Goal: Task Accomplishment & Management: Use online tool/utility

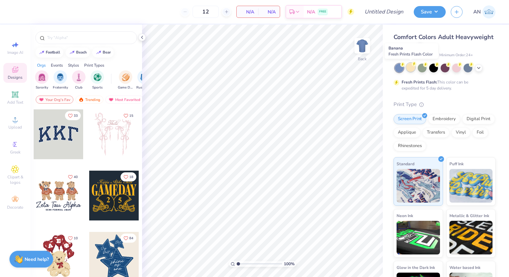
click at [411, 68] on div at bounding box center [410, 67] width 9 height 9
click at [480, 69] on icon at bounding box center [478, 67] width 5 height 5
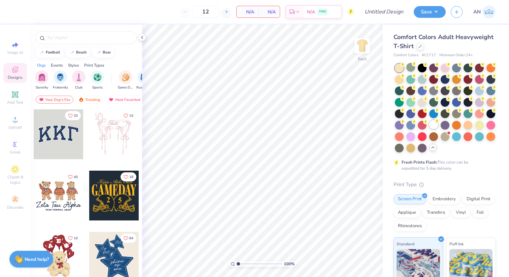
click at [434, 128] on div at bounding box center [433, 124] width 9 height 9
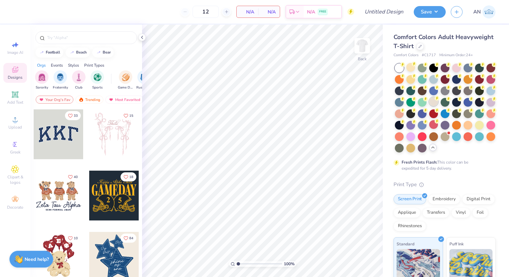
click at [432, 98] on div at bounding box center [433, 101] width 9 height 9
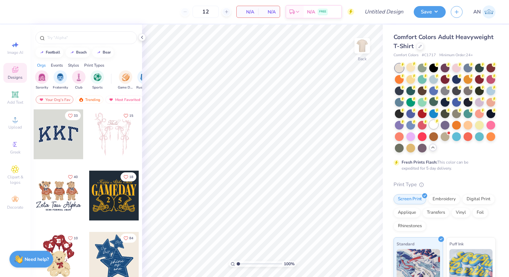
click at [430, 127] on div at bounding box center [433, 124] width 9 height 9
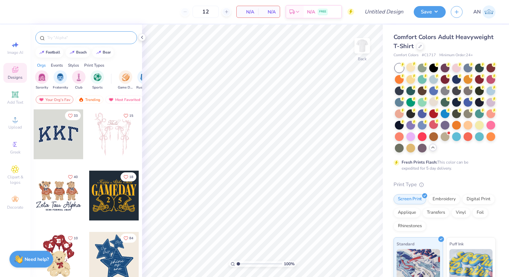
click at [81, 35] on input "text" at bounding box center [89, 37] width 86 height 7
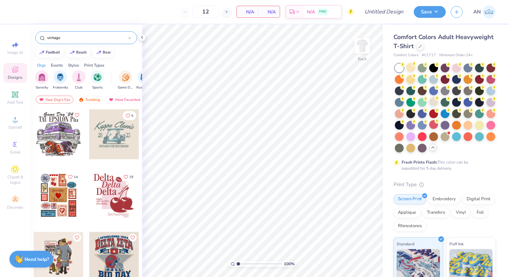
type input "vintage"
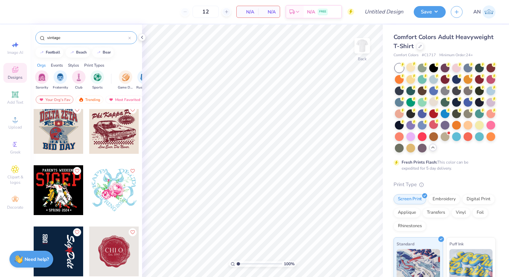
scroll to position [193, 0]
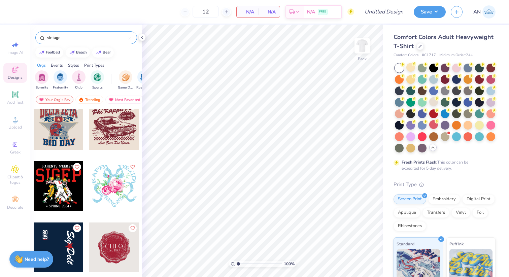
click at [117, 137] on div at bounding box center [114, 125] width 50 height 50
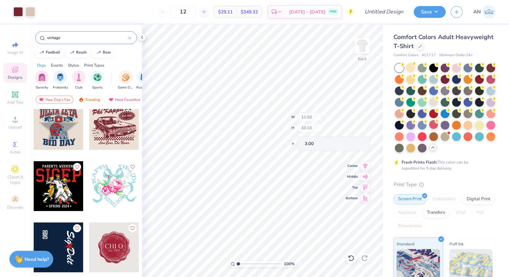
type input "10.17"
type input "0.87"
type input "11.16"
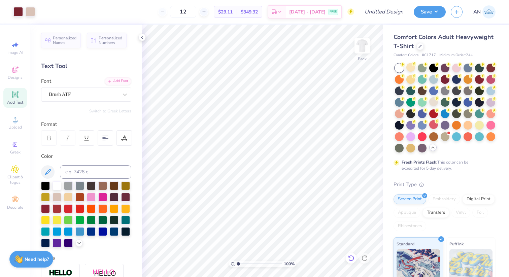
click at [349, 259] on icon at bounding box center [351, 258] width 6 height 6
type input "5.74"
click at [350, 258] on icon at bounding box center [350, 258] width 7 height 7
type input "4.42"
type input "11.00"
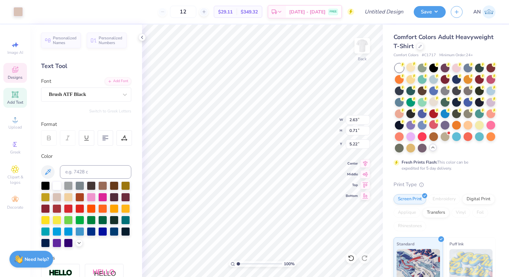
type input "5.57"
click at [448, 79] on div at bounding box center [444, 78] width 9 height 9
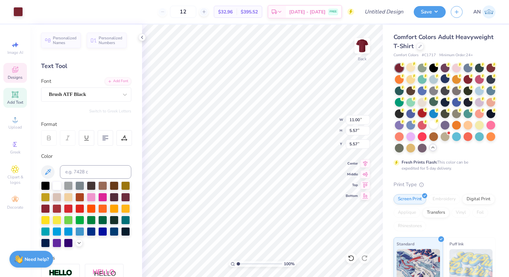
click at [423, 114] on div at bounding box center [421, 113] width 9 height 9
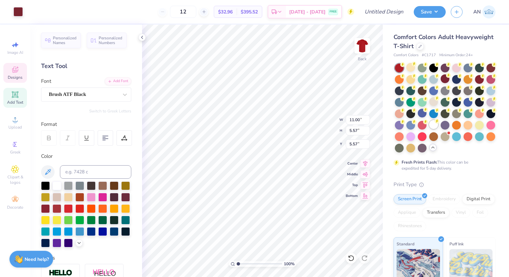
click at [432, 124] on div at bounding box center [433, 124] width 9 height 9
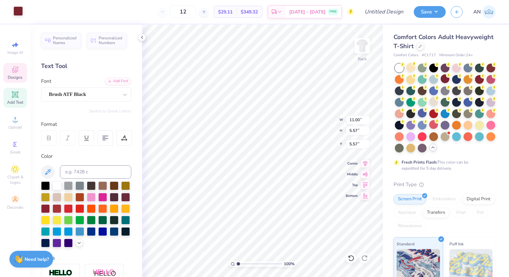
click at [17, 10] on div at bounding box center [17, 10] width 9 height 9
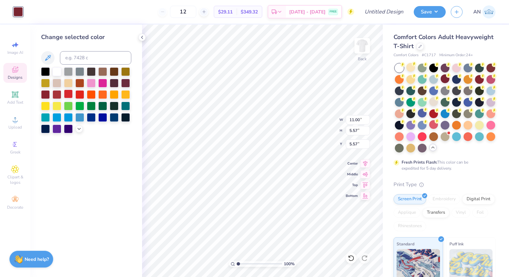
click at [64, 95] on div at bounding box center [68, 93] width 9 height 9
click at [57, 94] on div at bounding box center [56, 93] width 9 height 9
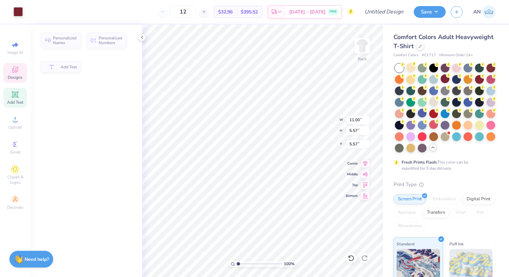
type input "10.79"
type input "2.57"
type input "3.00"
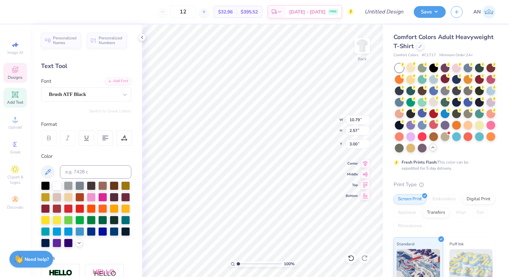
type textarea "h"
type textarea "CHi Omega"
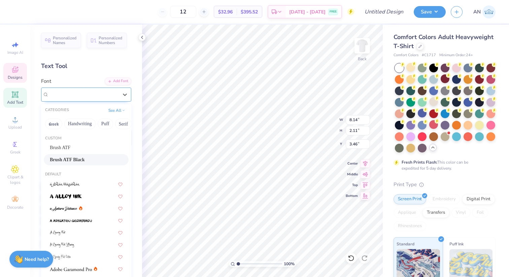
click at [82, 92] on div "Brush ATF Black" at bounding box center [83, 94] width 71 height 10
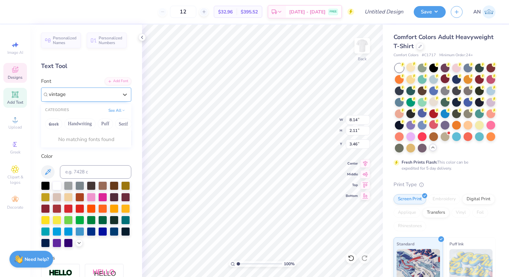
type input "vintage"
click at [73, 124] on button "Handwriting" at bounding box center [79, 123] width 31 height 11
click at [121, 95] on div at bounding box center [125, 94] width 12 height 12
click at [90, 99] on div "Brush ATF Black" at bounding box center [83, 94] width 71 height 10
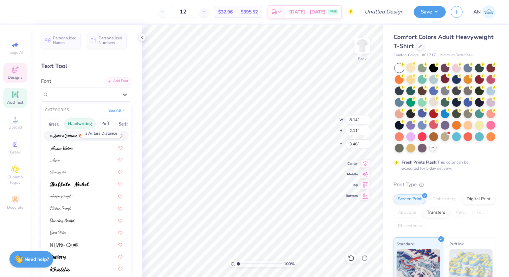
scroll to position [14, 0]
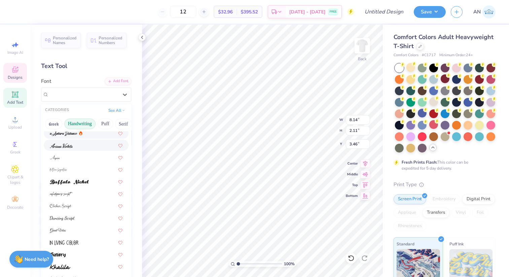
click at [69, 146] on img at bounding box center [61, 145] width 23 height 5
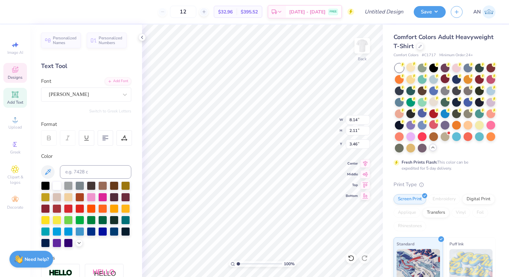
type input "5.75"
type input "1.75"
type input "3.49"
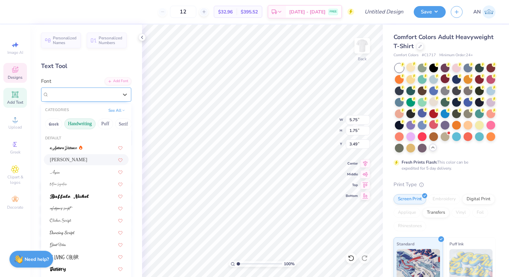
click at [97, 92] on div "Ariana Violeta" at bounding box center [83, 94] width 71 height 10
click at [78, 170] on div at bounding box center [86, 171] width 73 height 7
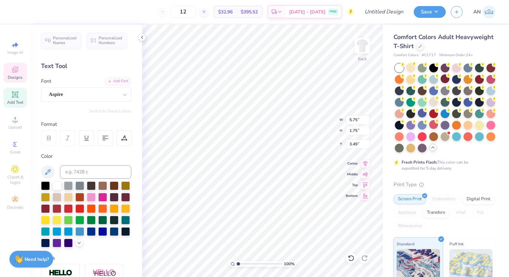
type input "6.21"
type input "1.71"
type input "3.52"
click at [79, 99] on div "Aspire" at bounding box center [83, 94] width 71 height 10
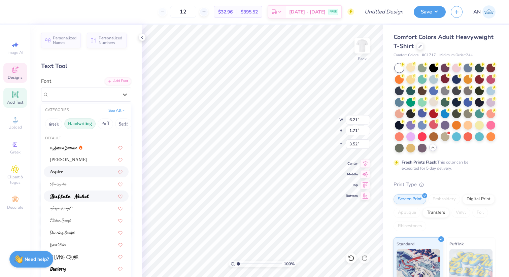
click at [67, 196] on img at bounding box center [69, 196] width 39 height 5
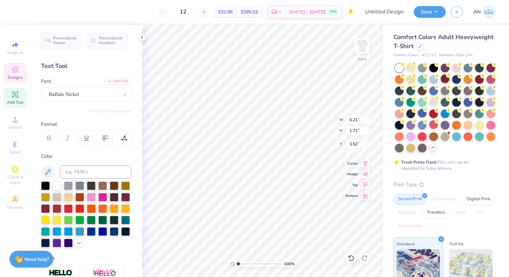
type input "8.85"
type input "1.87"
type input "3.70"
type textarea "Chi Omega"
click at [90, 100] on div "Buffalo Nickel" at bounding box center [86, 94] width 90 height 14
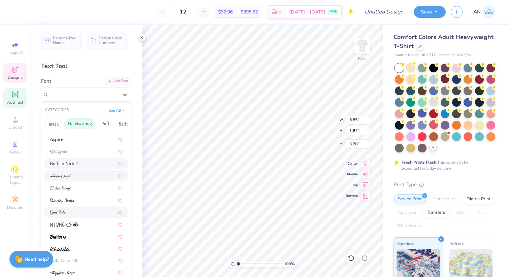
scroll to position [42, 0]
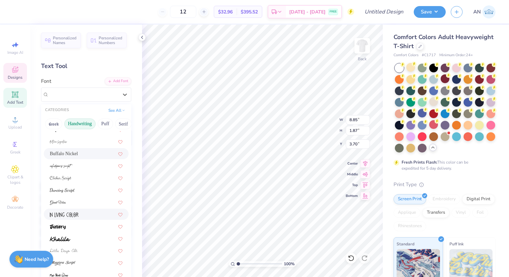
click at [66, 215] on img at bounding box center [64, 214] width 29 height 5
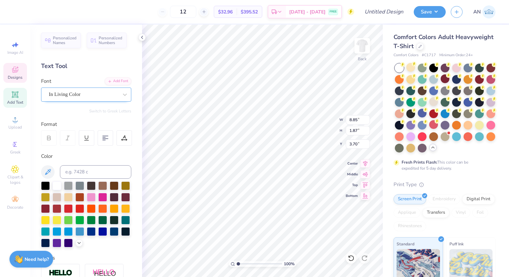
click at [81, 96] on div "In Living Color" at bounding box center [83, 94] width 71 height 10
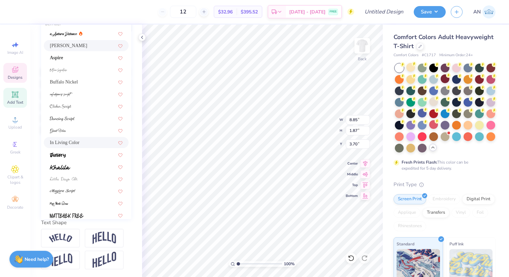
scroll to position [0, 0]
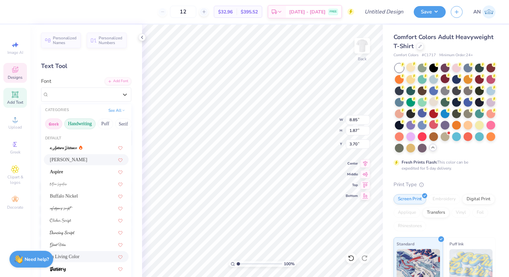
click at [56, 121] on button "Greek" at bounding box center [53, 123] width 17 height 11
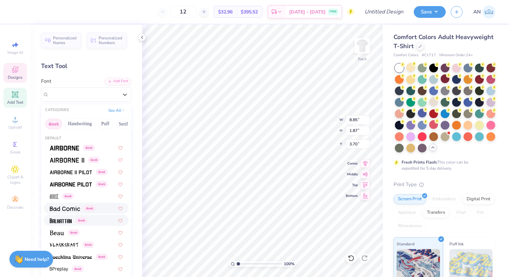
click at [65, 220] on img at bounding box center [61, 220] width 22 height 5
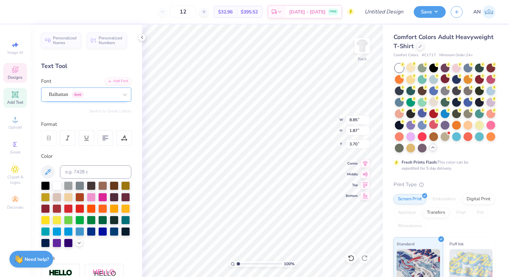
click at [79, 98] on div "Balhattan Greek" at bounding box center [83, 94] width 71 height 10
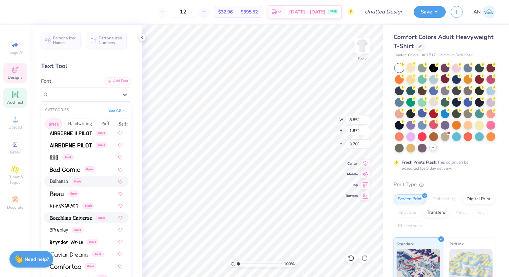
scroll to position [40, 0]
click at [60, 213] on span at bounding box center [71, 216] width 42 height 7
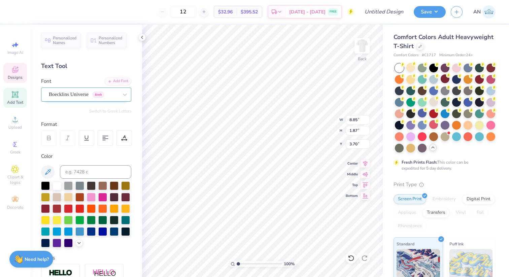
click at [92, 95] on div "Boecklins Universe Greek" at bounding box center [83, 94] width 71 height 10
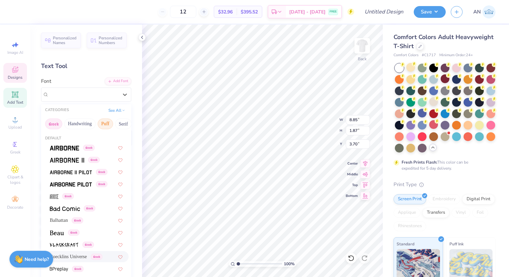
click at [110, 122] on button "Puff" at bounding box center [105, 123] width 15 height 11
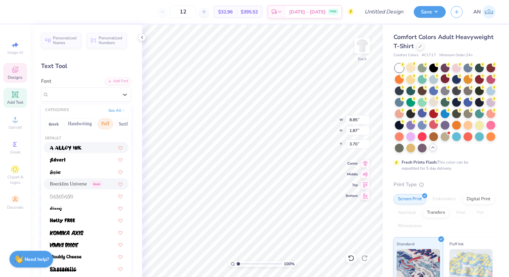
click at [91, 144] on div at bounding box center [86, 147] width 85 height 11
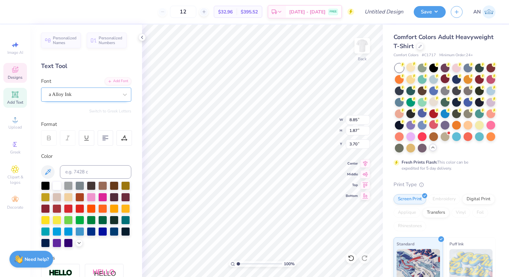
click at [97, 96] on div "a Alloy Ink" at bounding box center [83, 94] width 71 height 10
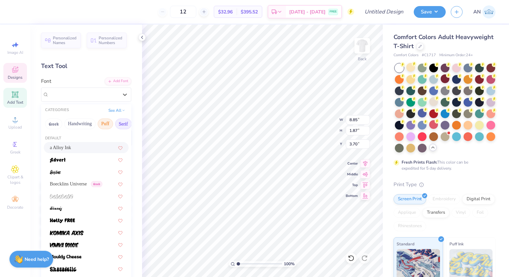
click at [121, 120] on button "Serif" at bounding box center [123, 123] width 16 height 11
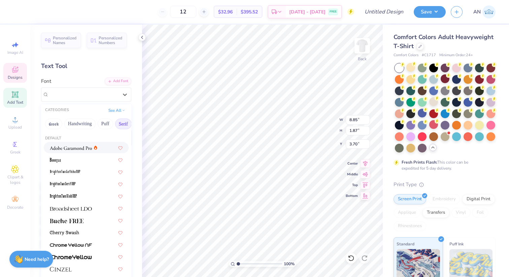
click at [96, 149] on icon at bounding box center [95, 147] width 3 height 4
click at [101, 94] on div "Adobe Garamond Pro" at bounding box center [83, 94] width 71 height 10
click at [75, 197] on img at bounding box center [63, 196] width 27 height 5
click at [94, 95] on div "BrightonTwo Slab NBP" at bounding box center [83, 94] width 71 height 10
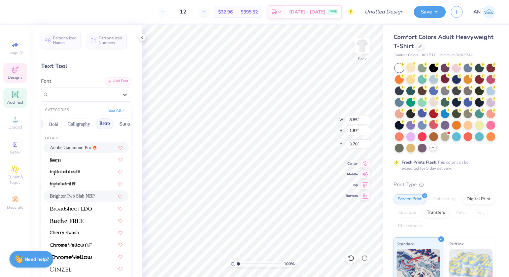
click at [104, 123] on button "Retro" at bounding box center [105, 123] width 18 height 11
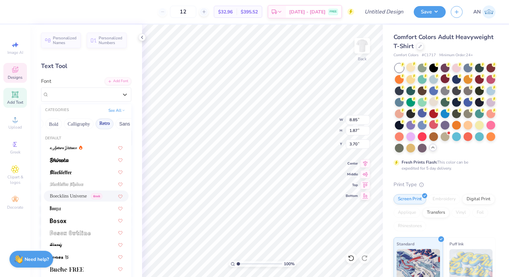
click at [73, 192] on div "Boecklins Universe Greek" at bounding box center [86, 195] width 85 height 11
click at [97, 97] on div "Boecklins Universe Greek" at bounding box center [83, 94] width 71 height 10
click at [65, 208] on div at bounding box center [86, 208] width 73 height 7
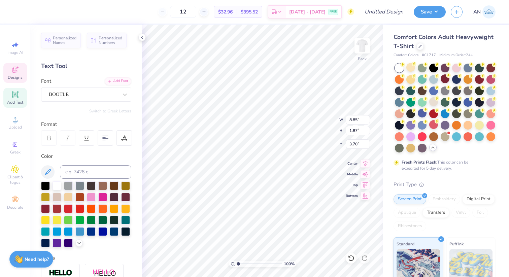
click at [119, 194] on div at bounding box center [86, 214] width 90 height 66
click at [142, 38] on icon at bounding box center [141, 37] width 5 height 5
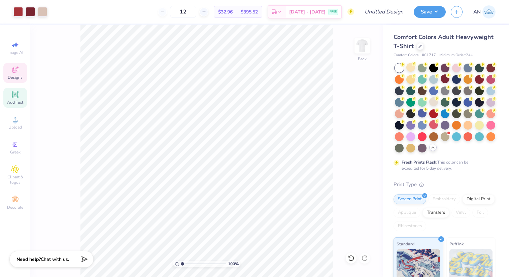
click at [13, 81] on div "Designs" at bounding box center [15, 73] width 24 height 20
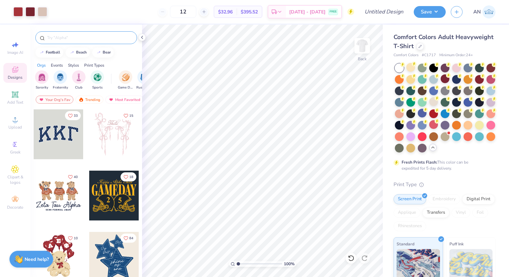
click at [59, 38] on input "text" at bounding box center [89, 37] width 86 height 7
type input "vintage"
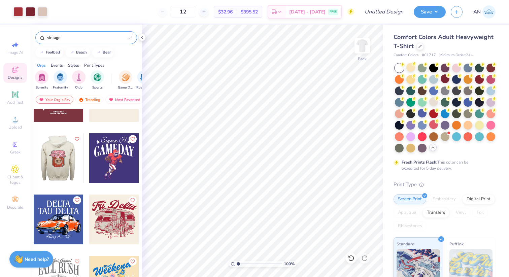
scroll to position [472, 0]
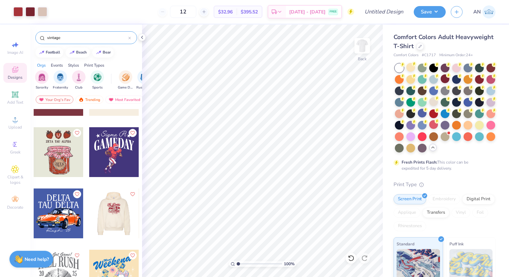
click at [104, 208] on div at bounding box center [113, 213] width 149 height 50
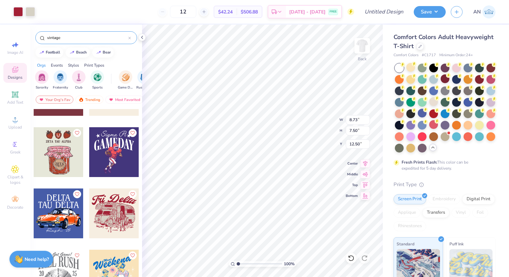
type input "12.50"
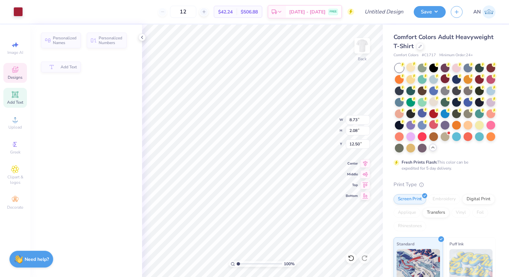
type input "2.08"
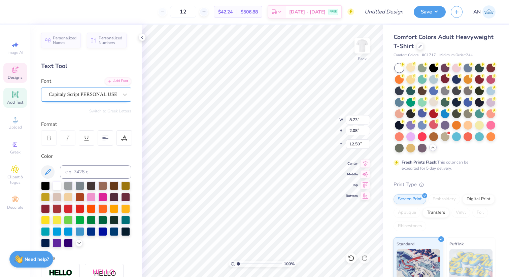
click at [97, 94] on div "Capitaly Script PERSONAL USE" at bounding box center [83, 94] width 71 height 10
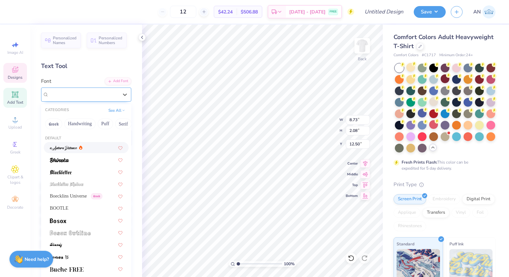
copy span "PERSONAL"
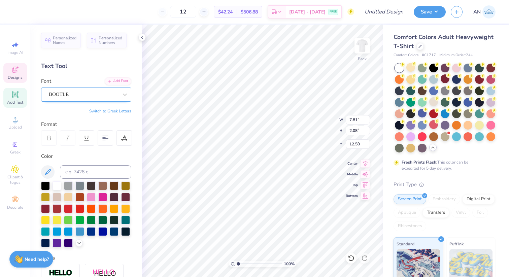
type input "7.81"
type input "2.18"
type input "3.39"
click at [53, 96] on div "BOOTLE" at bounding box center [83, 94] width 71 height 10
type input "8.73"
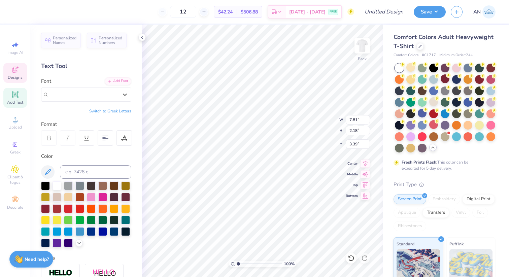
type input "2.08"
type input "12.50"
type input "7.81"
type input "2.18"
type input "3.39"
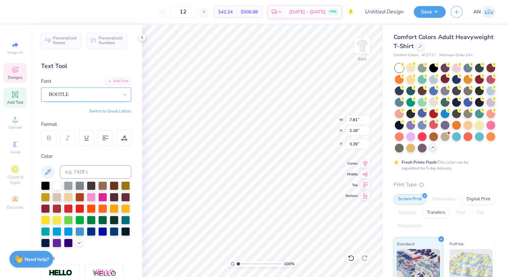
click at [66, 95] on div "BOOTLE" at bounding box center [83, 94] width 71 height 10
type input "capability"
click at [123, 88] on div at bounding box center [125, 94] width 12 height 12
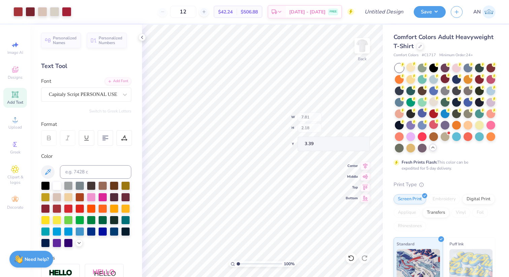
type input "8.73"
type input "2.08"
type input "12.50"
click at [142, 32] on div "Personalized Names Personalized Numbers Text Tool Add Font Font Capitaly Script…" at bounding box center [86, 151] width 112 height 252
click at [142, 39] on polyline at bounding box center [141, 37] width 1 height 3
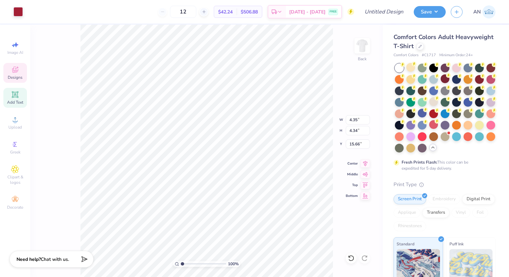
type input "15.60"
type input "8.04"
type input "5.91"
type input "14.00"
type input "7.68"
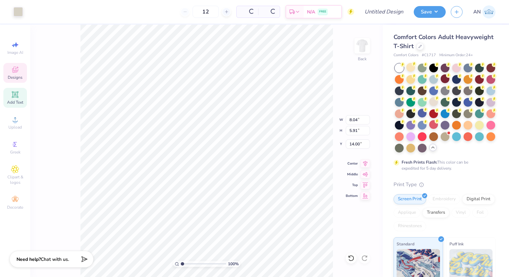
type input "3.68"
type input "14.03"
click at [409, 183] on div "Art colors 12 Per Item Total Est. Delivery N/A FREE Design Title Save AN Image …" at bounding box center [254, 138] width 509 height 277
type input "0.86"
type input "3.01"
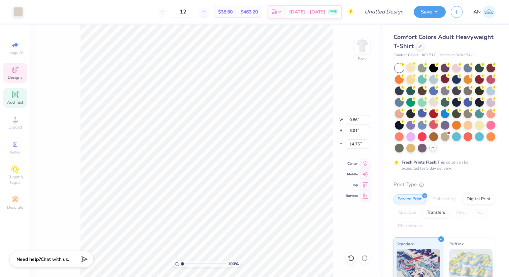
type input "14.86"
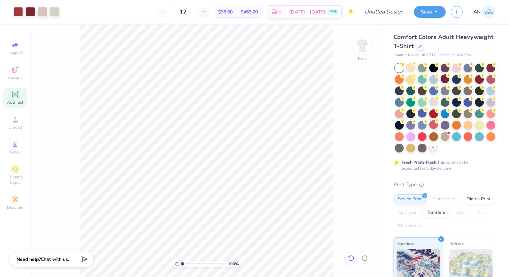
click at [354, 260] on icon at bounding box center [350, 258] width 7 height 7
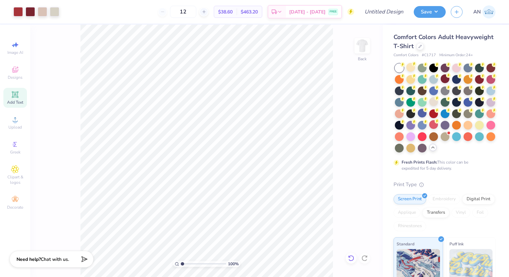
click at [354, 260] on icon at bounding box center [350, 258] width 7 height 7
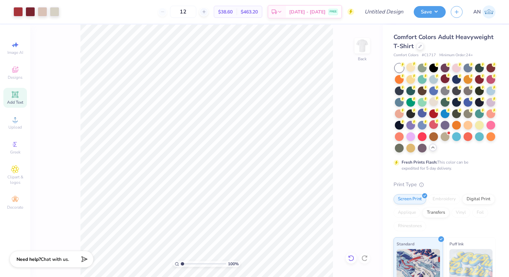
click at [354, 260] on icon at bounding box center [350, 258] width 7 height 7
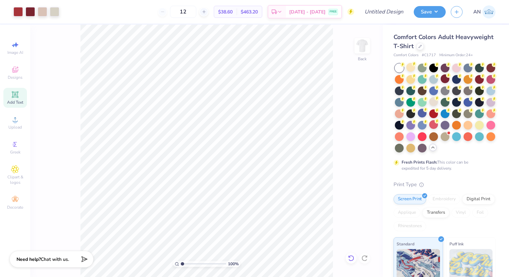
click at [354, 260] on icon at bounding box center [350, 258] width 7 height 7
click at [349, 256] on icon at bounding box center [351, 258] width 6 height 6
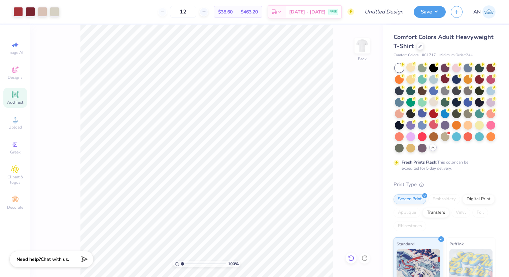
click at [349, 256] on icon at bounding box center [351, 258] width 6 height 6
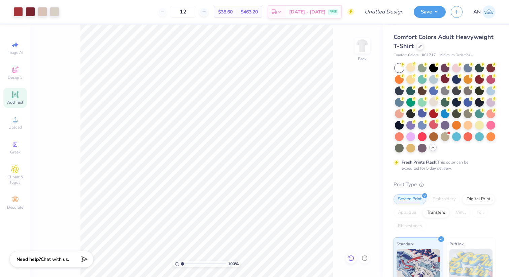
click at [349, 256] on icon at bounding box center [351, 258] width 6 height 6
click at [363, 257] on icon at bounding box center [364, 258] width 7 height 7
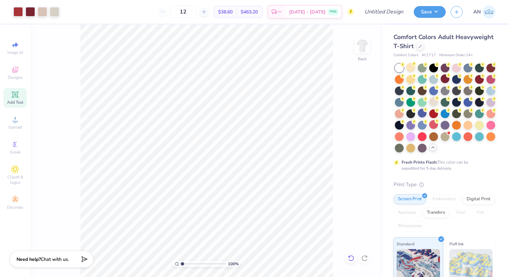
click at [351, 257] on icon at bounding box center [350, 258] width 7 height 7
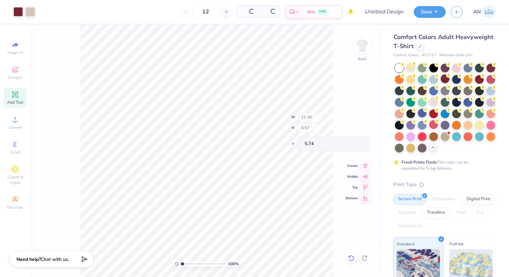
type input "11.00"
type input "5.57"
type input "5.74"
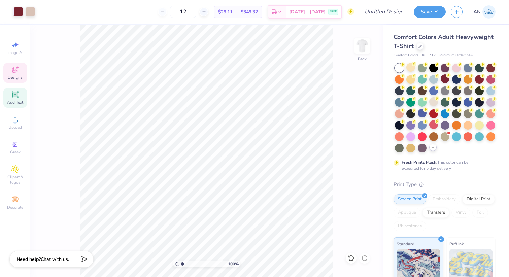
click at [23, 67] on div "Designs" at bounding box center [15, 73] width 24 height 20
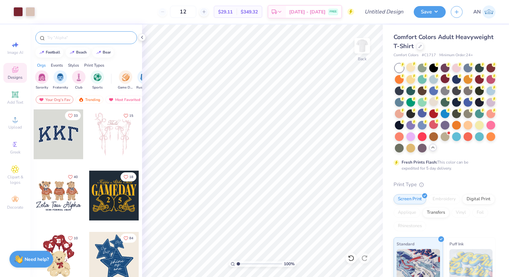
click at [60, 35] on input "text" at bounding box center [89, 37] width 86 height 7
type input "vintage"
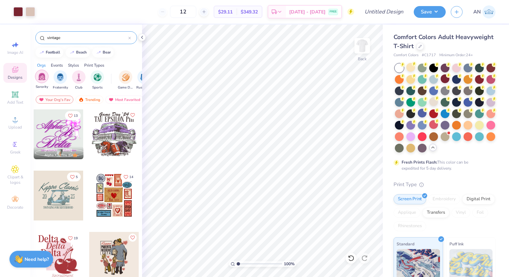
click at [46, 79] on div "filter for Sorority" at bounding box center [41, 76] width 13 height 13
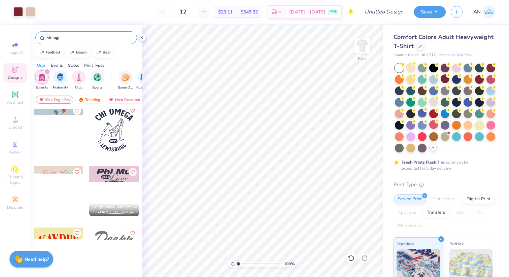
scroll to position [1293, 0]
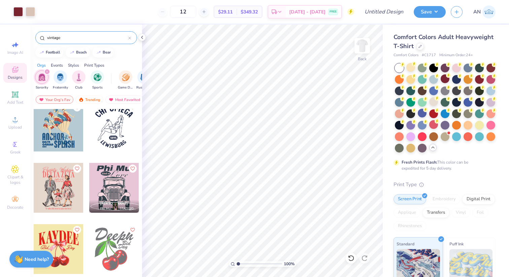
click at [61, 174] on div at bounding box center [59, 188] width 50 height 50
click at [355, 259] on div at bounding box center [350, 258] width 11 height 11
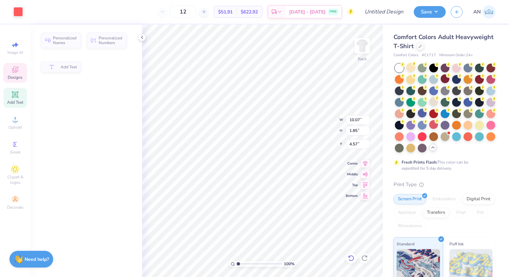
type input "10.07"
type input "1.85"
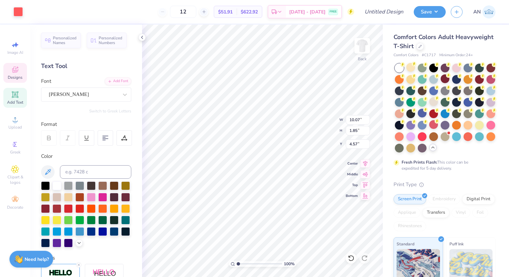
type input "8.89"
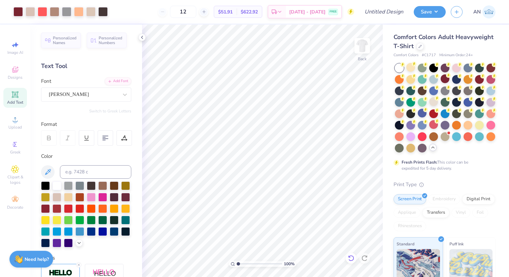
click at [347, 260] on div at bounding box center [350, 258] width 11 height 11
click at [349, 260] on icon at bounding box center [351, 258] width 6 height 6
click at [351, 258] on icon at bounding box center [350, 258] width 7 height 7
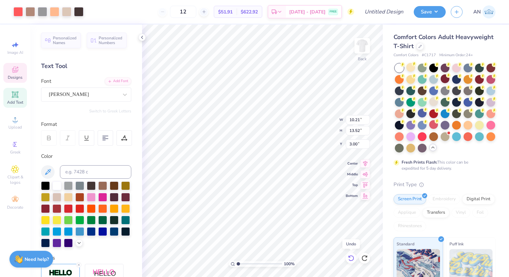
click at [351, 258] on icon at bounding box center [350, 258] width 7 height 7
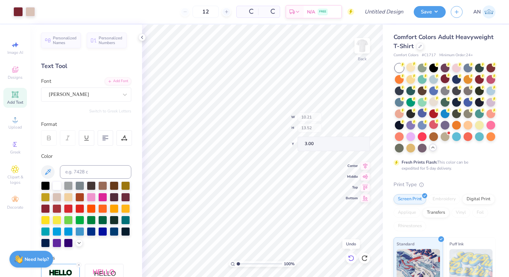
click at [351, 258] on icon at bounding box center [350, 258] width 7 height 7
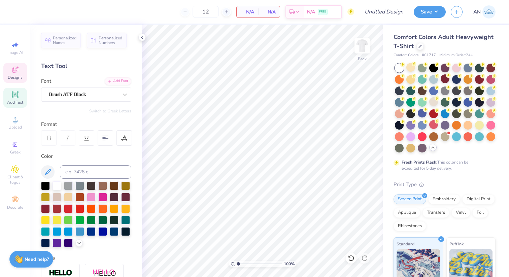
click at [21, 75] on span "Designs" at bounding box center [15, 77] width 15 height 5
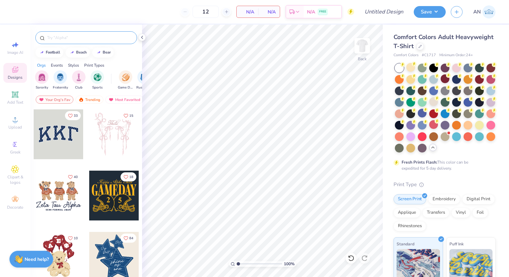
click at [90, 33] on div at bounding box center [86, 37] width 102 height 13
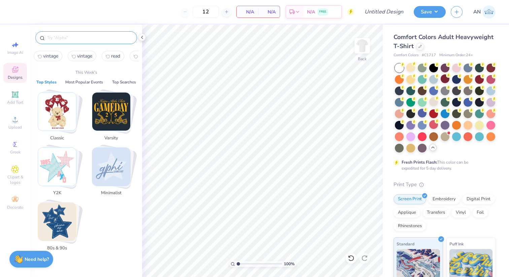
click at [91, 40] on input "text" at bounding box center [89, 37] width 86 height 7
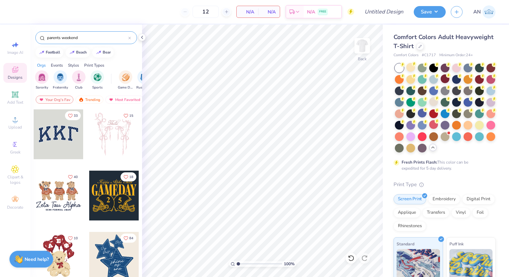
type input "parents weekend"
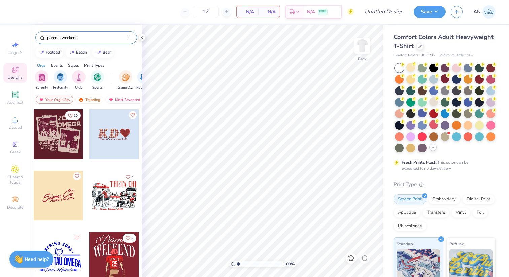
click at [63, 133] on div at bounding box center [59, 134] width 50 height 50
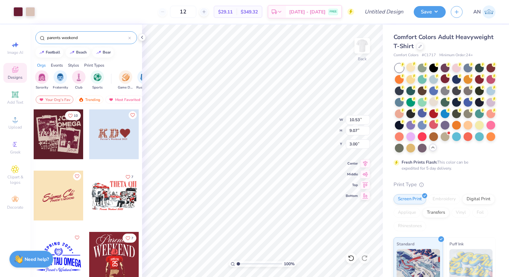
type input "4.19"
click at [29, 13] on div at bounding box center [30, 10] width 9 height 9
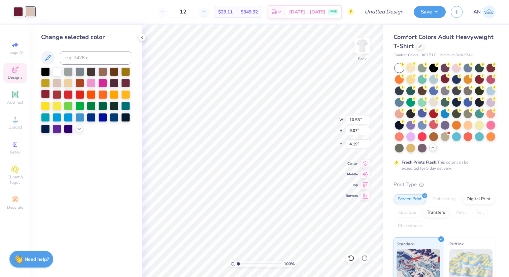
click at [47, 92] on div at bounding box center [45, 93] width 9 height 9
click at [17, 8] on div at bounding box center [17, 10] width 9 height 9
click at [56, 84] on div at bounding box center [56, 82] width 9 height 9
click at [70, 83] on div at bounding box center [68, 82] width 9 height 9
click at [64, 83] on div at bounding box center [68, 82] width 9 height 9
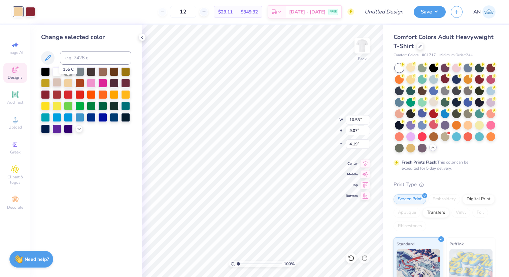
click at [59, 83] on div at bounding box center [56, 82] width 9 height 9
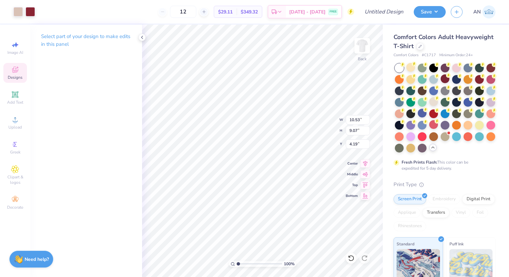
type input "4.61"
click at [143, 37] on icon at bounding box center [141, 37] width 5 height 5
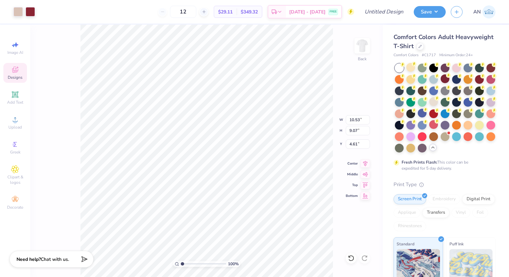
click at [19, 69] on icon at bounding box center [15, 70] width 8 height 8
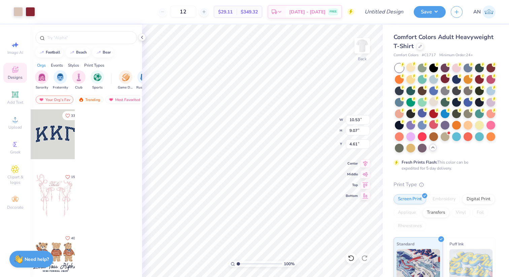
click at [18, 72] on icon at bounding box center [15, 70] width 8 height 8
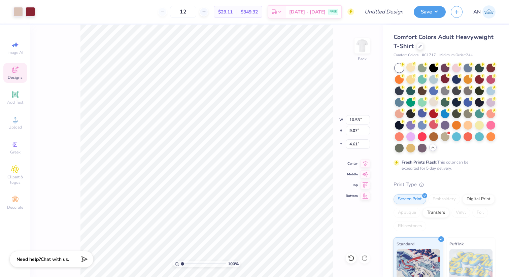
type input "4.60"
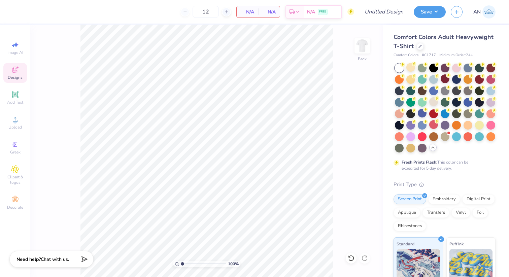
click at [10, 73] on div "Designs" at bounding box center [15, 73] width 24 height 20
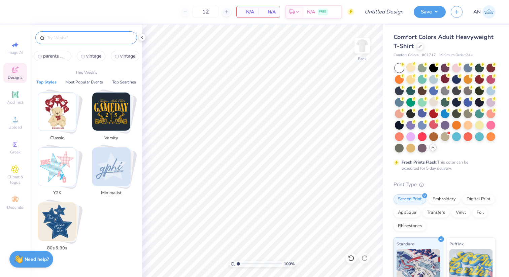
click at [53, 39] on input "text" at bounding box center [89, 37] width 86 height 7
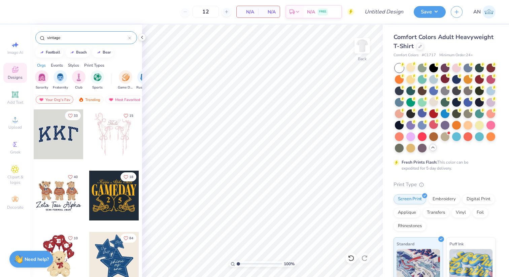
type input "vintage"
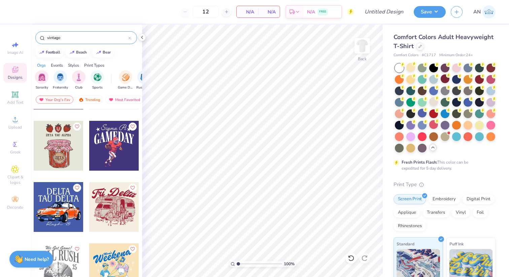
scroll to position [481, 0]
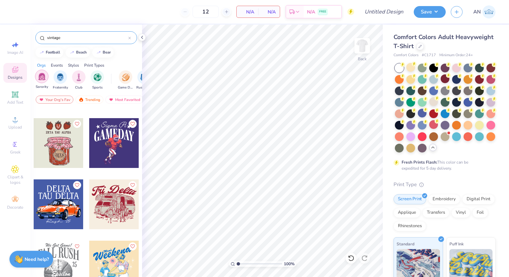
click at [43, 75] on img "filter for Sorority" at bounding box center [42, 77] width 8 height 8
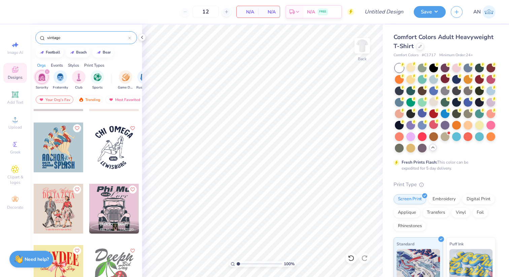
scroll to position [1265, 0]
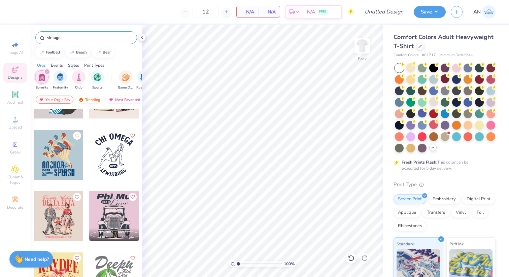
click at [62, 216] on div at bounding box center [59, 216] width 50 height 50
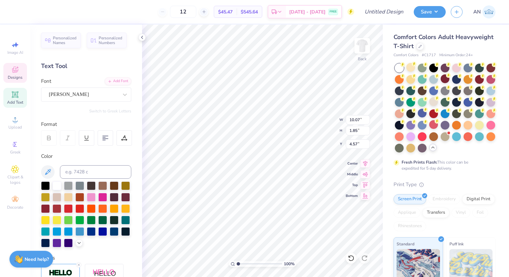
scroll to position [0, 0]
type textarea "Chi Omega"
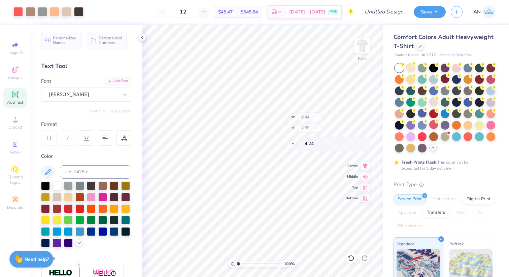
type input "4.24"
type input "9.44"
type input "2.59"
type input "4.40"
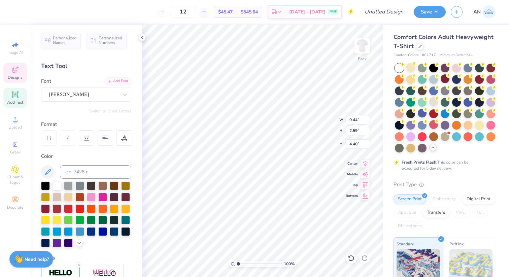
type input "3.98"
type input "2.49"
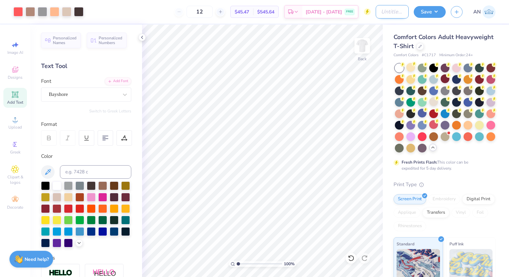
click at [390, 13] on input "Design Title" at bounding box center [391, 11] width 33 height 13
type input "Parents Weekend Option"
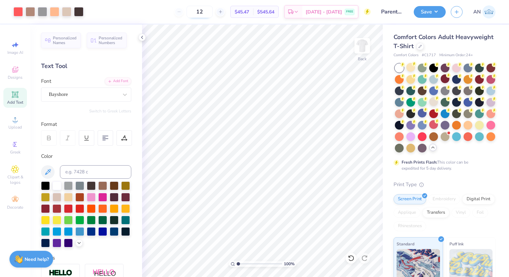
drag, startPoint x: 425, startPoint y: 14, endPoint x: 226, endPoint y: 11, distance: 198.2
click at [226, 11] on div "Art colors 12 $45.47 Per Item $545.64 Total Est. Delivery Sep 6 - 9 FREE Design…" at bounding box center [254, 12] width 509 height 24
click at [195, 8] on div "12" at bounding box center [199, 12] width 50 height 12
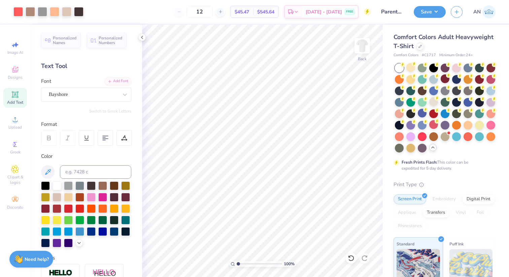
click at [193, 17] on div "12" at bounding box center [199, 12] width 50 height 12
click at [193, 12] on div "12" at bounding box center [199, 12] width 50 height 12
click at [213, 12] on input "12" at bounding box center [199, 12] width 26 height 12
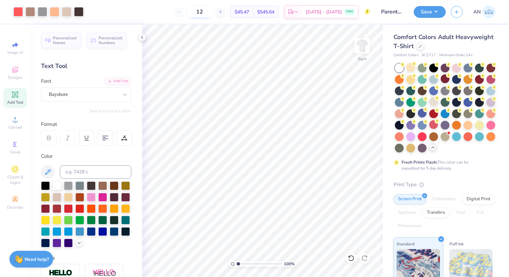
click at [213, 12] on input "12" at bounding box center [199, 12] width 26 height 12
type input "12"
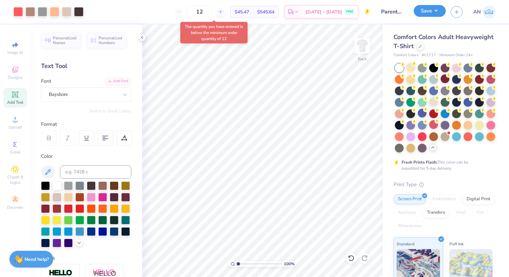
click at [426, 11] on button "Save" at bounding box center [429, 11] width 32 height 12
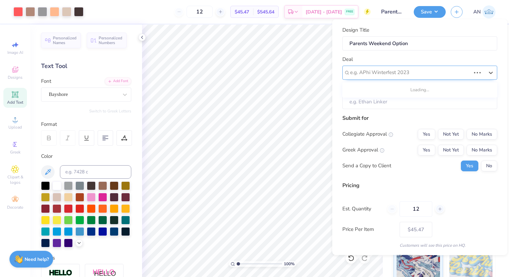
click at [403, 75] on div at bounding box center [410, 72] width 120 height 9
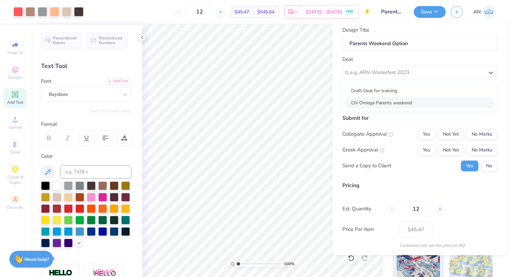
click at [394, 101] on div "Chi Omega Parents weekend" at bounding box center [419, 102] width 149 height 11
type input "[PERSON_NAME]"
click at [427, 137] on button "Yes" at bounding box center [425, 134] width 17 height 11
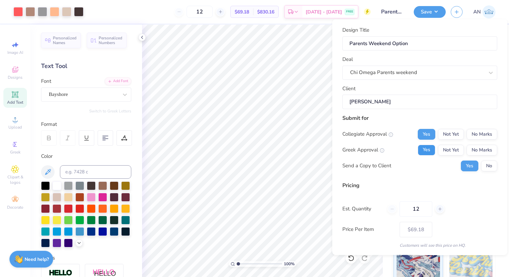
click at [426, 148] on button "Yes" at bounding box center [425, 149] width 17 height 11
click at [448, 131] on button "Not Yet" at bounding box center [451, 134] width 26 height 11
click at [469, 131] on button "No Marks" at bounding box center [481, 134] width 31 height 11
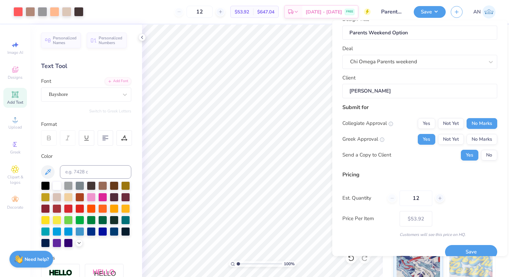
scroll to position [21, 0]
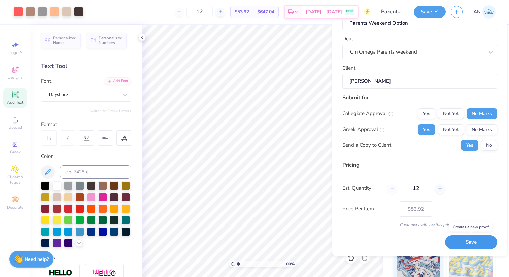
click at [481, 240] on button "Save" at bounding box center [471, 242] width 52 height 14
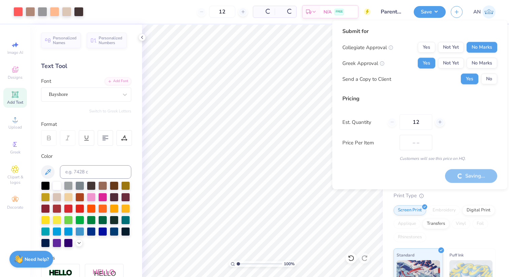
type input "$45.47"
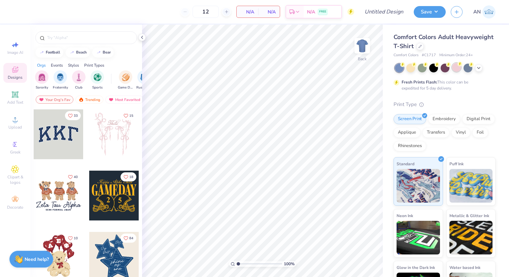
click at [453, 68] on div at bounding box center [456, 67] width 9 height 9
click at [478, 69] on icon at bounding box center [478, 67] width 5 height 5
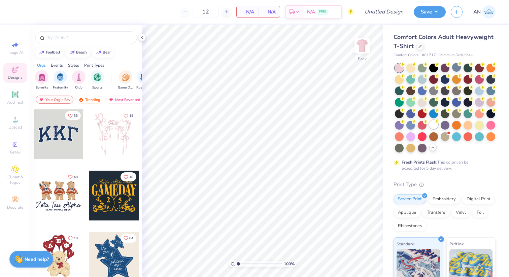
click at [431, 124] on div at bounding box center [433, 124] width 9 height 9
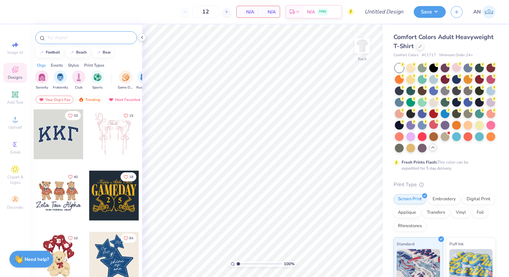
click at [83, 35] on input "text" at bounding box center [89, 37] width 86 height 7
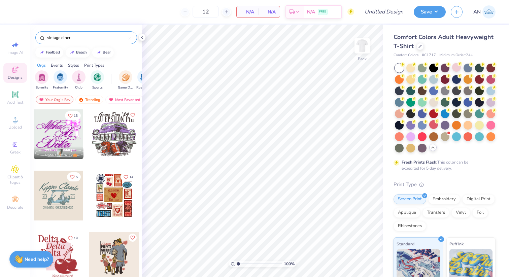
type input "vintage diner"
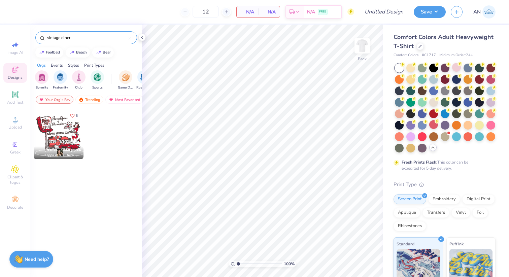
click at [58, 133] on div at bounding box center [59, 134] width 50 height 50
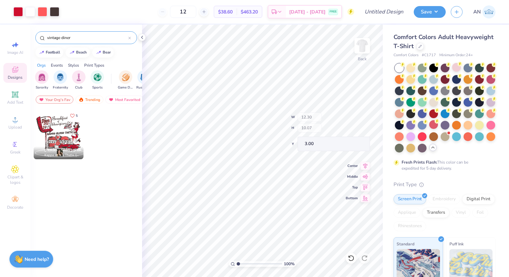
type input "0.99"
type input "1.00"
type input "5.64"
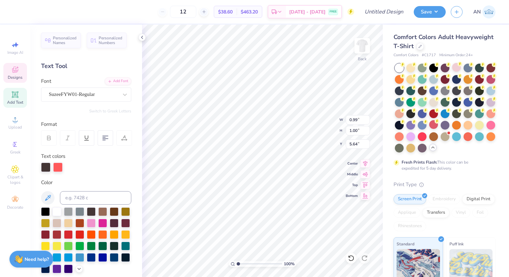
type input "12.26"
type input "9.54"
type input "3.00"
click at [351, 257] on icon at bounding box center [350, 258] width 7 height 7
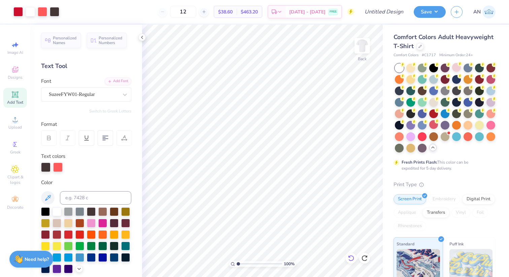
click at [351, 257] on icon at bounding box center [350, 258] width 7 height 7
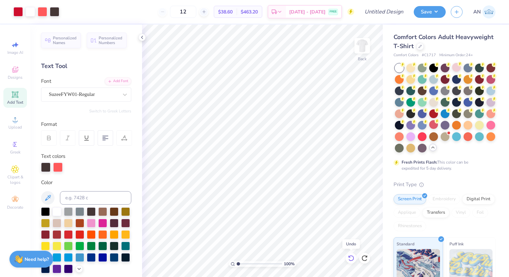
click at [351, 257] on icon at bounding box center [350, 258] width 7 height 7
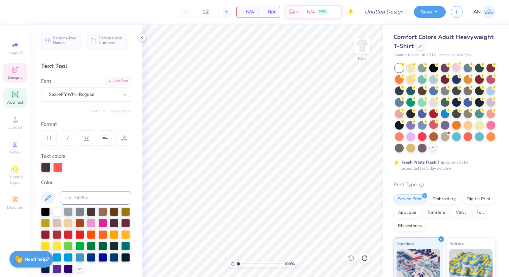
click at [21, 71] on div "Designs" at bounding box center [15, 73] width 24 height 20
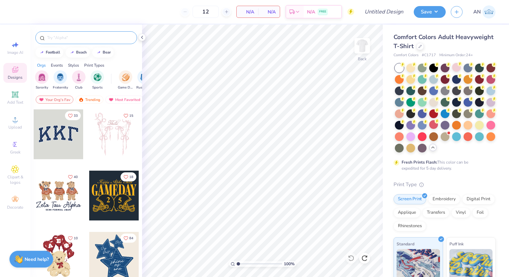
click at [55, 37] on input "text" at bounding box center [89, 37] width 86 height 7
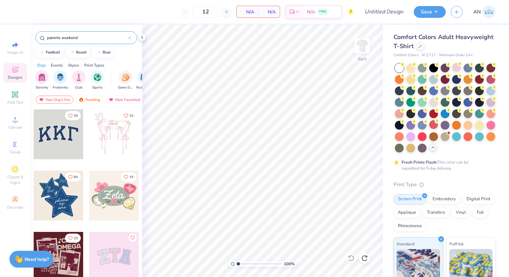
type input "parents weekend"
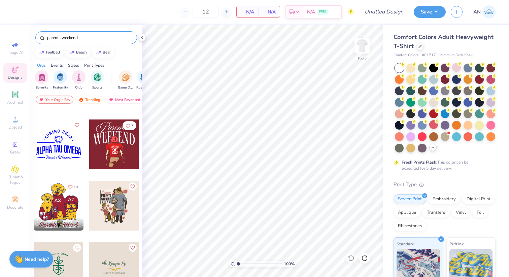
scroll to position [115, 0]
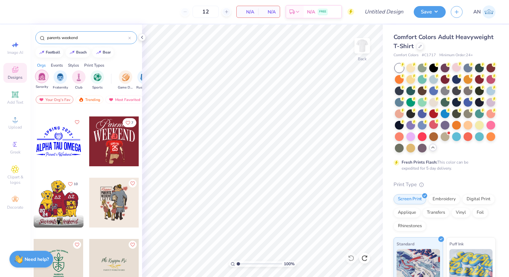
click at [40, 81] on div "filter for Sorority" at bounding box center [41, 76] width 13 height 13
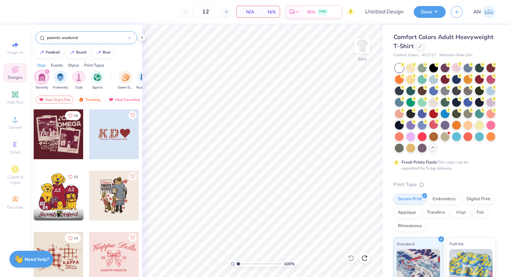
scroll to position [38, 0]
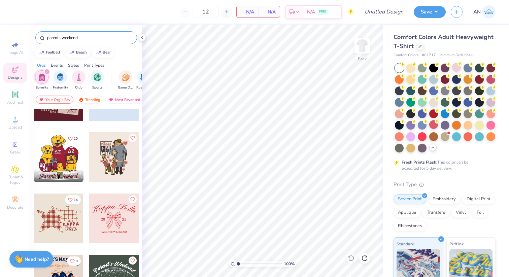
click at [48, 227] on div at bounding box center [59, 218] width 50 height 50
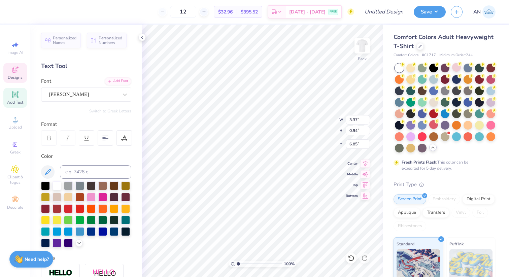
scroll to position [0, 0]
type textarea "Chi Omega"
type input "6.85"
type input "4.35"
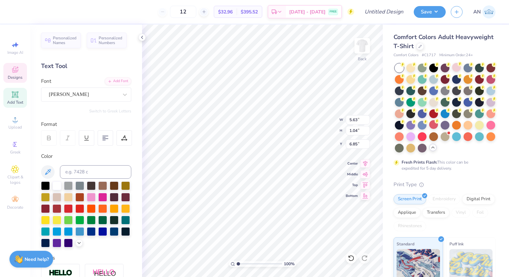
type input "0.81"
type input "7.11"
type input "6.85"
type input "4.41"
type input "2.73"
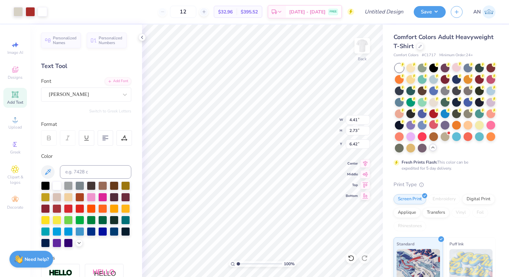
type input "1.64"
type input "6.16"
type input "3.74"
type input "4.89"
type input "2.97"
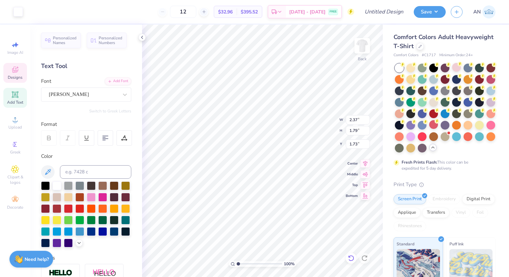
click at [349, 259] on icon at bounding box center [350, 258] width 7 height 7
type input "1.76"
type input "1.95"
click at [353, 254] on div at bounding box center [350, 258] width 11 height 11
type input "1.51"
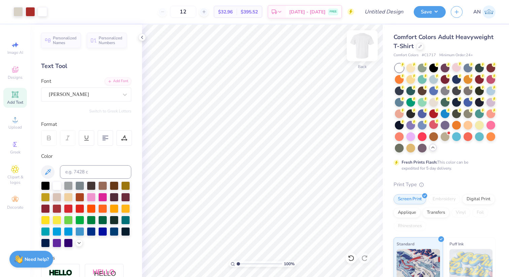
click at [362, 41] on img at bounding box center [362, 45] width 27 height 27
click at [6, 70] on div "Designs" at bounding box center [15, 73] width 24 height 20
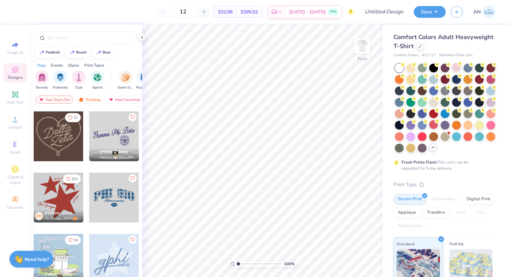
scroll to position [306, 0]
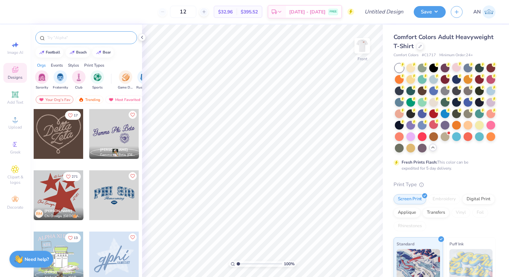
click at [66, 42] on div at bounding box center [86, 37] width 102 height 13
click at [66, 37] on input "text" at bounding box center [89, 37] width 86 height 7
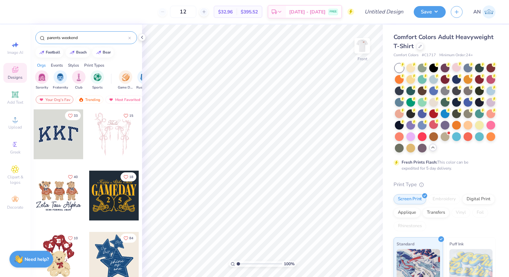
type input "parents weekend"
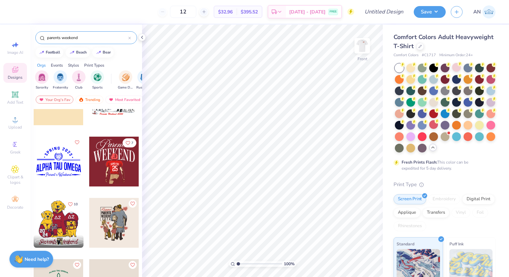
scroll to position [96, 0]
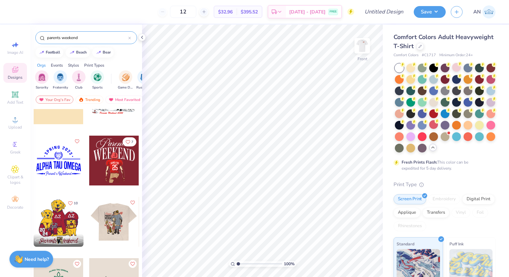
click at [116, 219] on div at bounding box center [113, 222] width 149 height 50
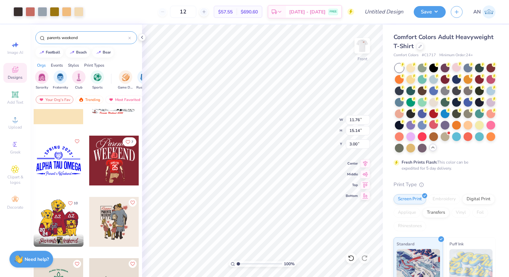
click at [127, 157] on div "Art colors 12 $57.55 Per Item $690.60 Total Est. Delivery Sep 6 - 9 FREE Design…" at bounding box center [254, 138] width 509 height 277
drag, startPoint x: 248, startPoint y: 24, endPoint x: 110, endPoint y: 6, distance: 138.8
click at [248, 24] on div "Art colors 12 $57.55 Per Item $690.60 Total Est. Delivery Sep 6 - 9 FREE Design…" at bounding box center [254, 138] width 509 height 277
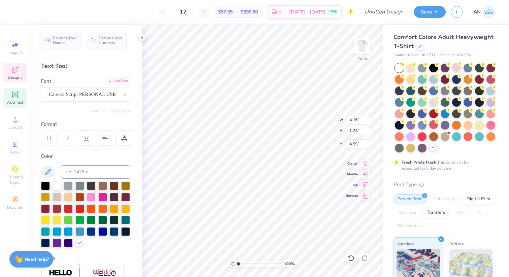
scroll to position [0, 0]
type textarea "Chi Omega"
type input "6.72"
type input "1.81"
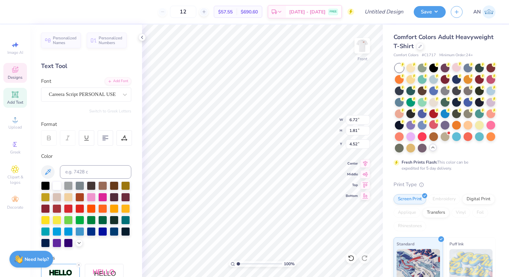
type input "4.52"
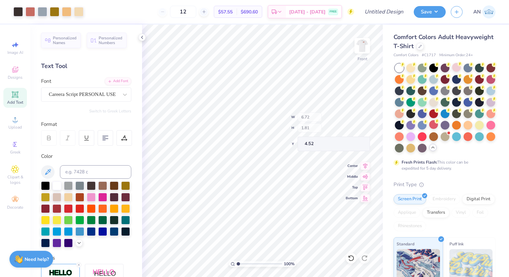
type input "10.51"
type input "15.13"
type input "3.01"
type input "11.03"
type input "15.13"
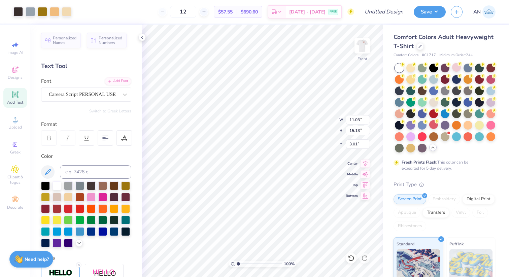
type input "3.01"
type input "4.27"
type input "5.17"
type input "4.54"
type input "3.34"
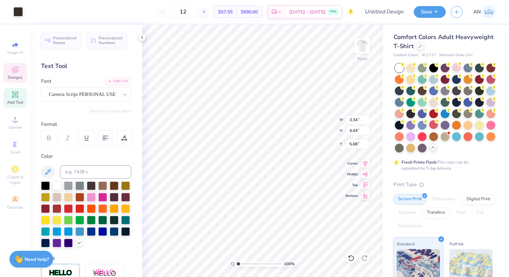
type input "4.04"
type input "5.68"
type input "4.08"
type input "1.30"
type input "5.86"
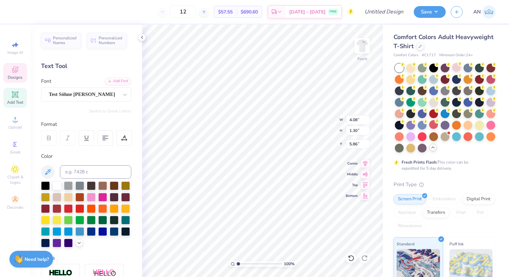
click at [351, 258] on icon at bounding box center [350, 258] width 7 height 7
click at [354, 260] on icon at bounding box center [350, 258] width 7 height 7
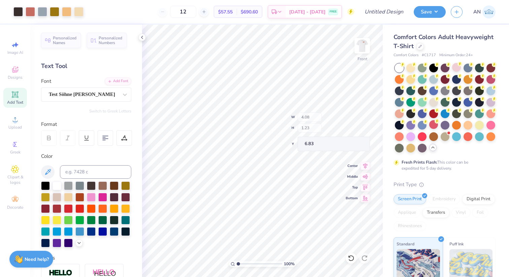
type input "1.23"
type input "6.83"
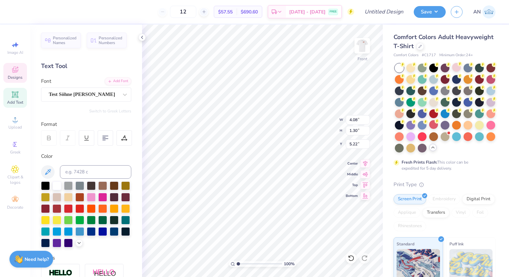
click at [98, 7] on div "12 $57.55 Per Item $690.60 Total Est. Delivery Sep 6 - 9 FREE" at bounding box center [186, 12] width 335 height 24
click at [96, 197] on div at bounding box center [86, 214] width 90 height 66
click at [92, 196] on div at bounding box center [91, 196] width 9 height 9
click at [96, 218] on div at bounding box center [86, 214] width 90 height 66
click at [92, 218] on div at bounding box center [91, 220] width 9 height 9
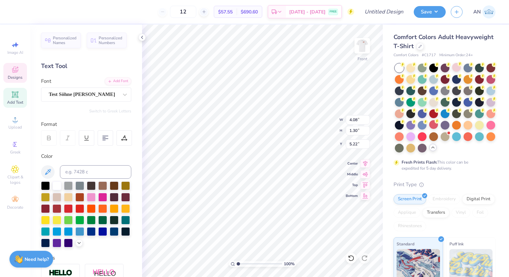
click at [43, 241] on div at bounding box center [45, 243] width 9 height 9
click at [170, 21] on div "12 $57.55 Per Item $690.60 Total Est. Delivery Sep 6 - 9 FREE" at bounding box center [186, 12] width 335 height 24
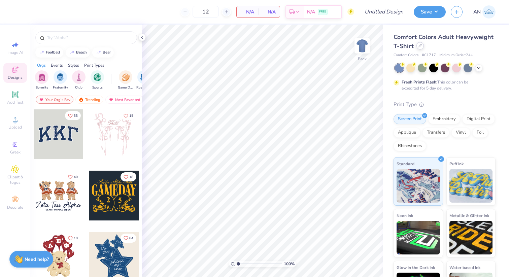
click at [419, 46] on icon at bounding box center [419, 45] width 3 height 3
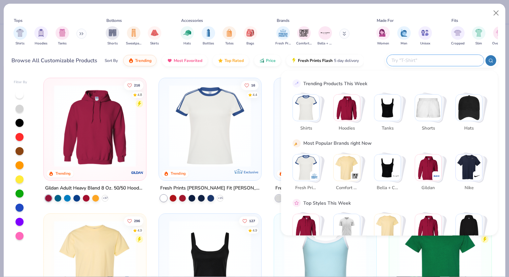
click at [469, 60] on input "text" at bounding box center [435, 61] width 88 height 8
type input "T shirt"
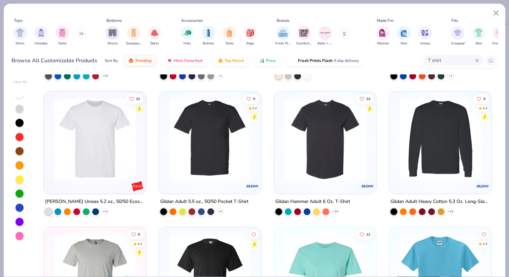
scroll to position [663, 0]
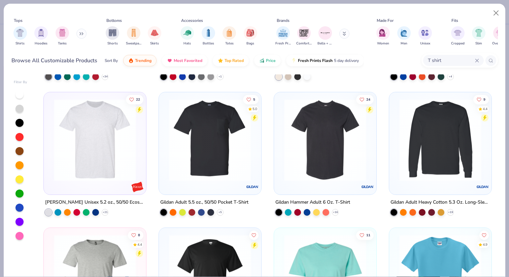
click at [166, 158] on img at bounding box center [121, 140] width 89 height 82
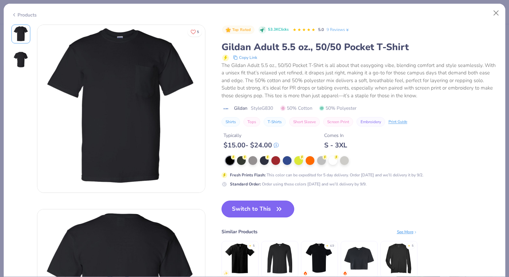
click at [253, 209] on button "Switch to This" at bounding box center [257, 208] width 73 height 17
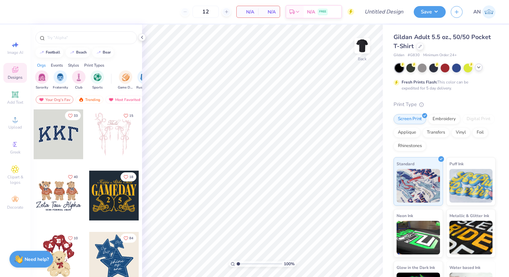
click at [476, 70] on div at bounding box center [445, 68] width 101 height 9
click at [476, 70] on div at bounding box center [478, 67] width 7 height 7
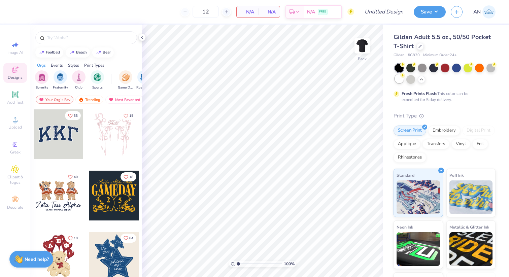
click at [401, 67] on circle at bounding box center [402, 64] width 5 height 5
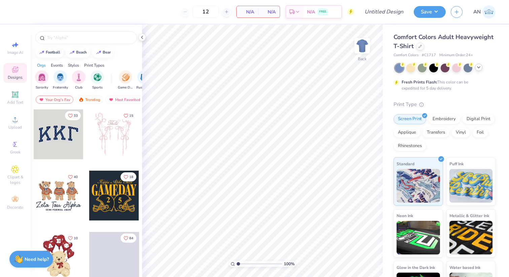
click at [477, 68] on icon at bounding box center [478, 67] width 5 height 5
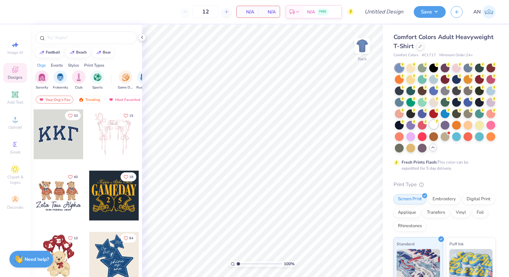
click at [432, 122] on div at bounding box center [433, 124] width 9 height 9
click at [70, 35] on input "text" at bounding box center [89, 37] width 86 height 7
click at [67, 129] on div at bounding box center [59, 134] width 50 height 50
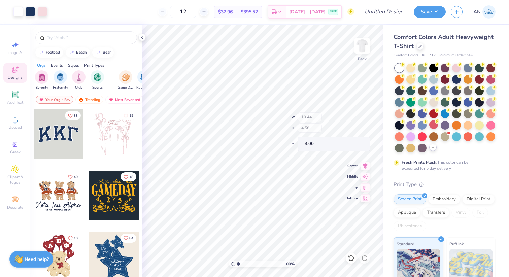
type input "10.26"
type input "4.38"
type input "3.09"
type input "10.44"
type input "4.58"
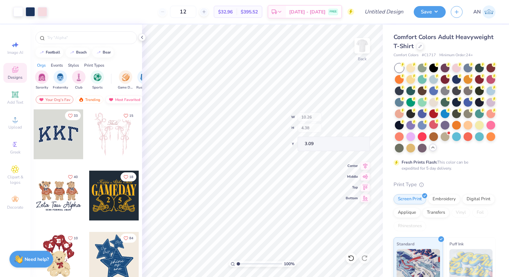
type input "3.00"
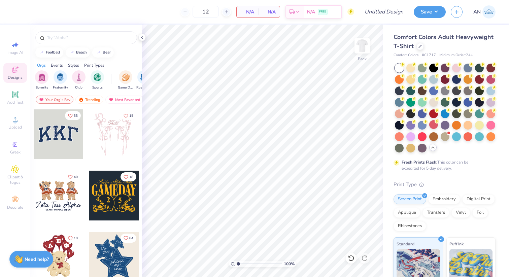
scroll to position [65, 0]
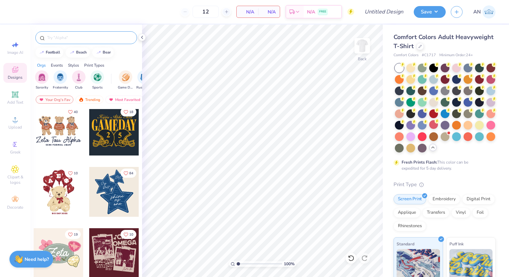
click at [77, 33] on div at bounding box center [86, 37] width 102 height 13
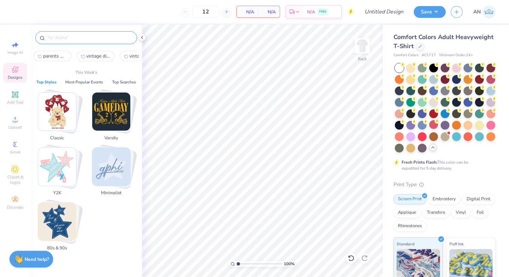
click at [78, 37] on input "text" at bounding box center [89, 37] width 86 height 7
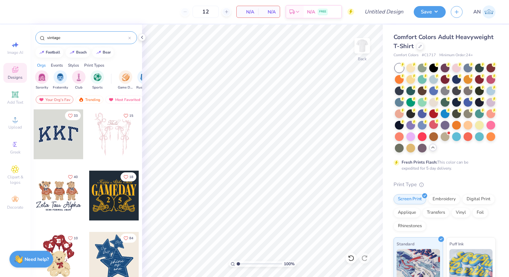
type input "vintage"
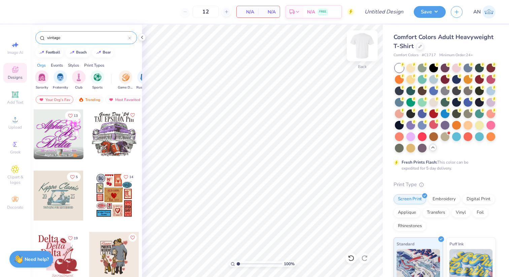
click at [367, 50] on img at bounding box center [362, 45] width 27 height 27
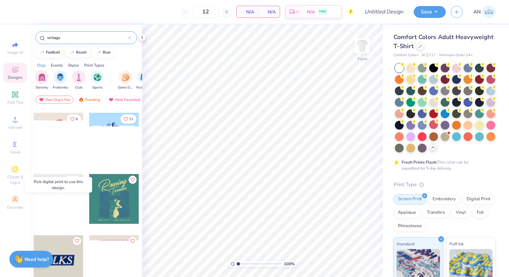
scroll to position [1345, 0]
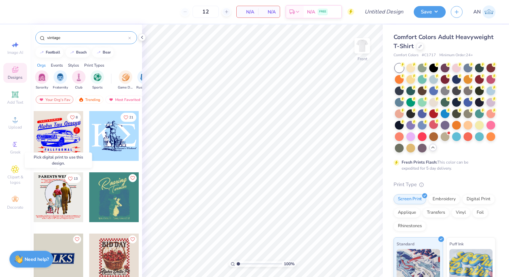
click at [66, 205] on div at bounding box center [8, 197] width 149 height 50
click at [57, 192] on div at bounding box center [59, 197] width 50 height 50
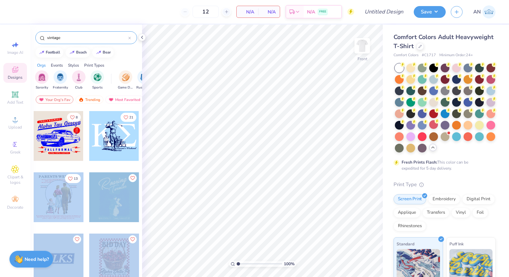
click at [248, 128] on div "12 N/A Per Item N/A Total Est. Delivery N/A FREE Design Title Save AN Image AI …" at bounding box center [254, 138] width 509 height 277
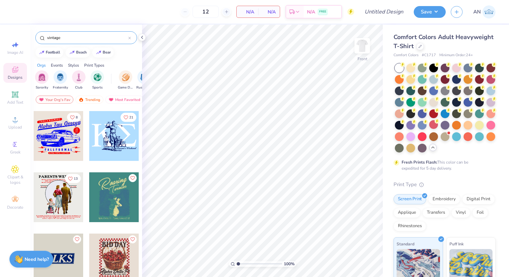
click at [125, 172] on div "13 8 21 13" at bounding box center [86, 164] width 106 height 2801
click at [51, 183] on div at bounding box center [59, 197] width 50 height 50
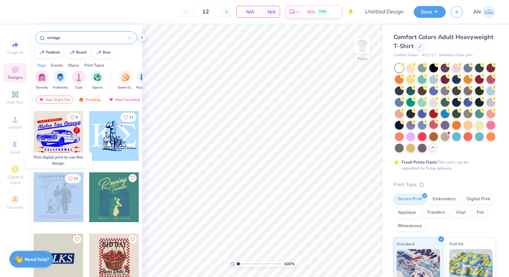
click at [51, 183] on div at bounding box center [59, 197] width 50 height 50
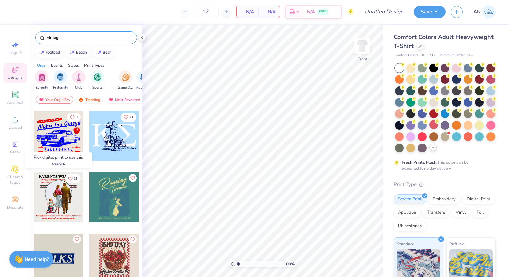
click at [60, 191] on div at bounding box center [59, 197] width 50 height 50
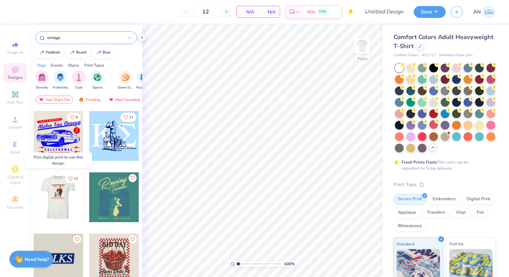
click at [60, 191] on div at bounding box center [58, 197] width 50 height 50
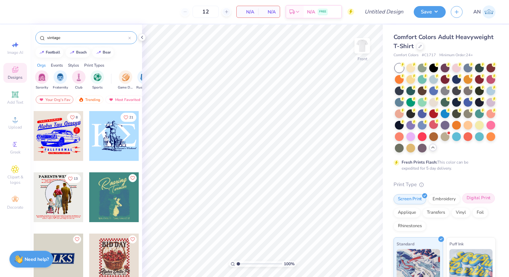
click at [471, 202] on div "Digital Print" at bounding box center [478, 198] width 33 height 10
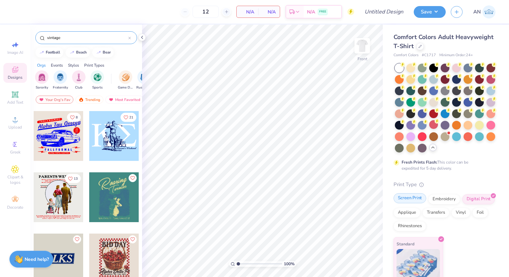
click at [414, 197] on div "Screen Print" at bounding box center [409, 198] width 33 height 10
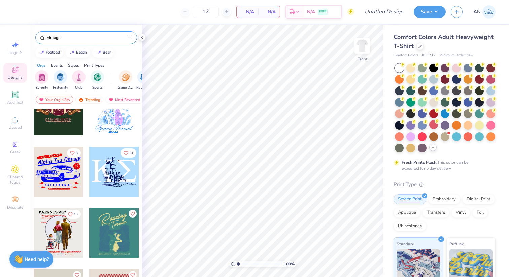
scroll to position [1311, 0]
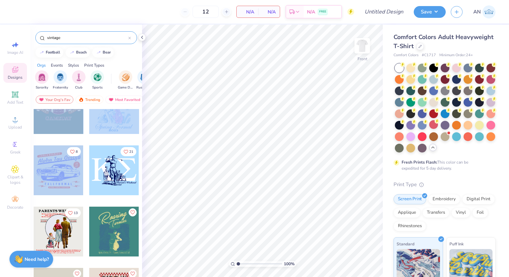
drag, startPoint x: 37, startPoint y: 200, endPoint x: 85, endPoint y: 184, distance: 50.7
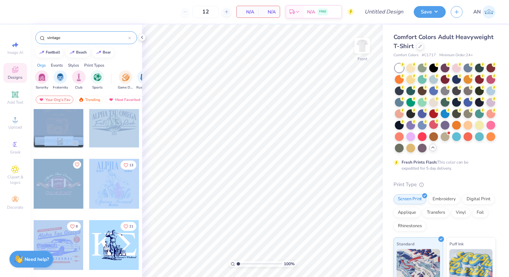
scroll to position [1233, 0]
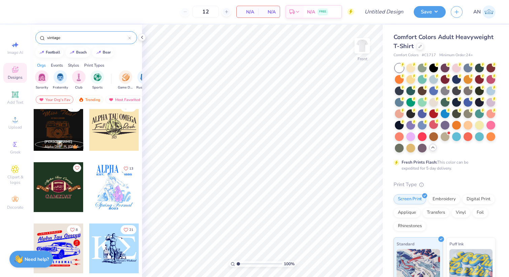
click at [127, 155] on div "11" at bounding box center [114, 131] width 50 height 61
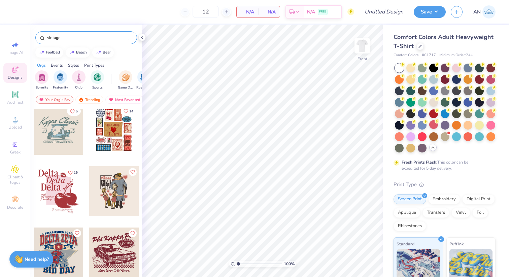
scroll to position [77, 0]
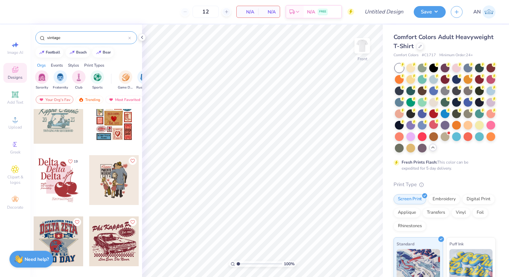
click at [118, 175] on div at bounding box center [114, 180] width 50 height 50
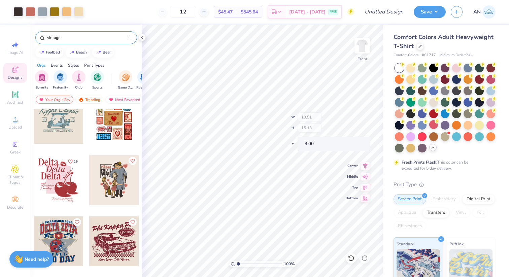
type input "10.51"
type input "15.13"
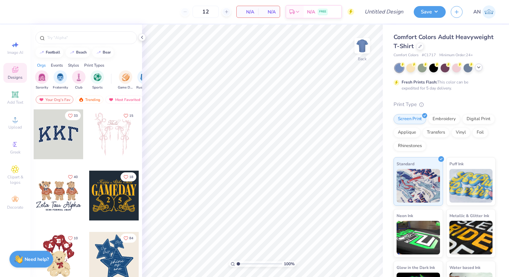
click at [478, 68] on icon at bounding box center [478, 67] width 5 height 5
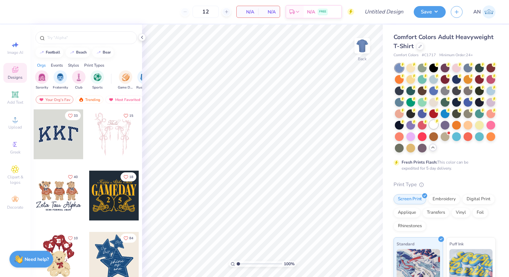
click at [433, 120] on div at bounding box center [433, 124] width 9 height 9
click at [359, 50] on img at bounding box center [362, 45] width 27 height 27
click at [7, 264] on div "Image AI Designs Add Text Upload Greek Clipart & logos Decorate" at bounding box center [15, 151] width 30 height 252
click at [22, 254] on div "Need help? Chat with us." at bounding box center [31, 258] width 44 height 17
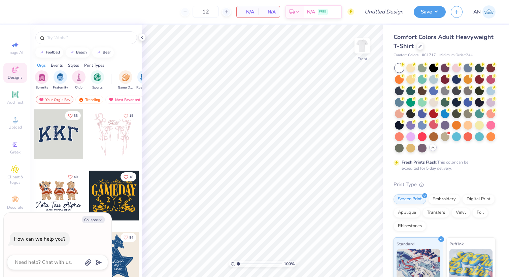
click at [123, 239] on icon "Like" at bounding box center [125, 237] width 5 height 5
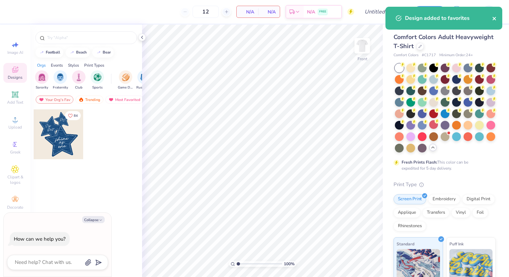
click at [494, 17] on icon "close" at bounding box center [494, 18] width 5 height 5
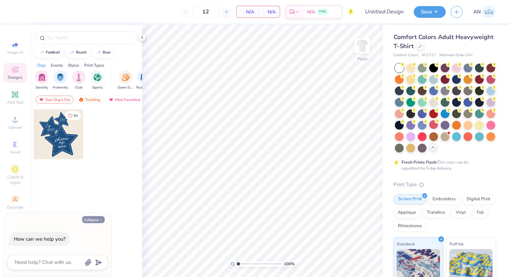
click at [99, 217] on button "Collapse" at bounding box center [93, 219] width 23 height 7
type textarea "x"
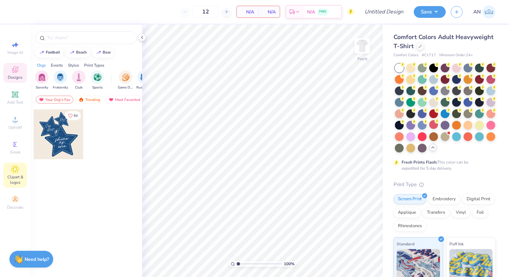
click at [19, 172] on icon at bounding box center [15, 169] width 8 height 8
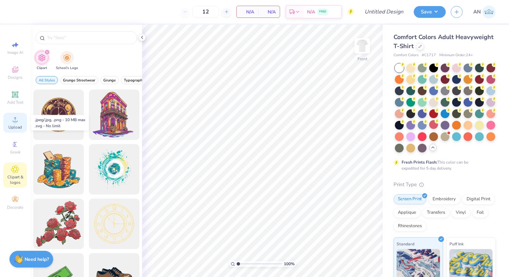
click at [15, 117] on icon at bounding box center [15, 119] width 8 height 8
click at [17, 46] on icon at bounding box center [15, 45] width 8 height 8
select select "4"
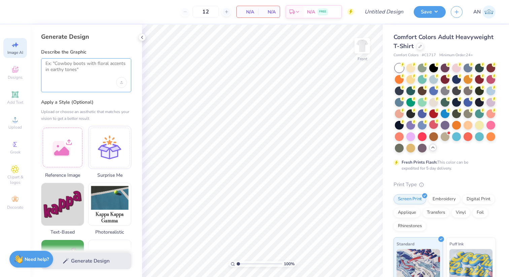
click at [69, 63] on textarea at bounding box center [85, 69] width 81 height 17
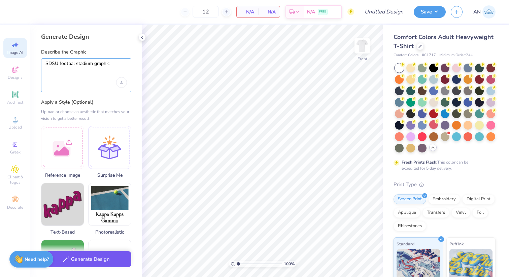
type textarea "SDSU footbal stadium graphic"
click at [95, 262] on button "Generate Design" at bounding box center [86, 259] width 90 height 16
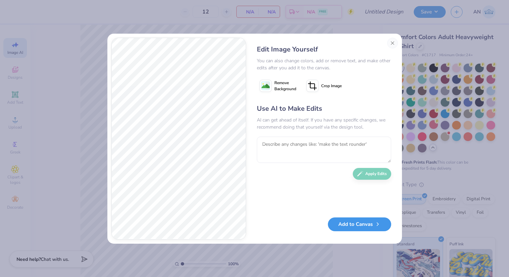
click at [348, 223] on button "Add to Canvas" at bounding box center [359, 224] width 63 height 14
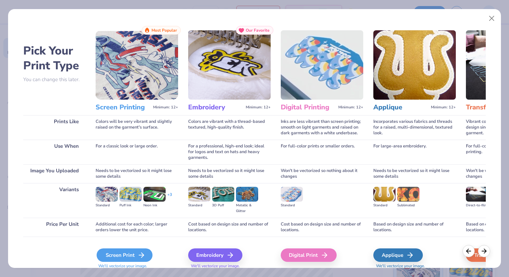
click at [136, 257] on div "Screen Print" at bounding box center [125, 254] width 56 height 13
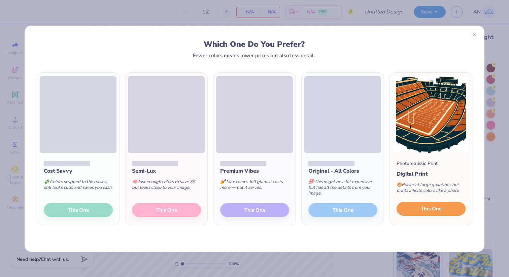
click at [411, 209] on button "This One" at bounding box center [430, 209] width 69 height 14
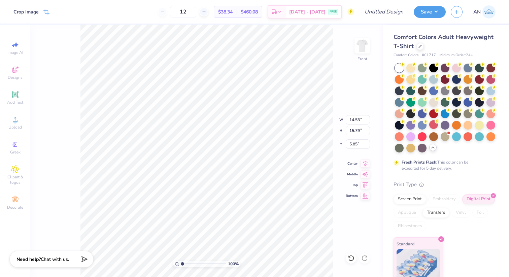
type input "6.42"
type input "6.98"
type input "9.98"
click at [406, 77] on div at bounding box center [410, 78] width 9 height 9
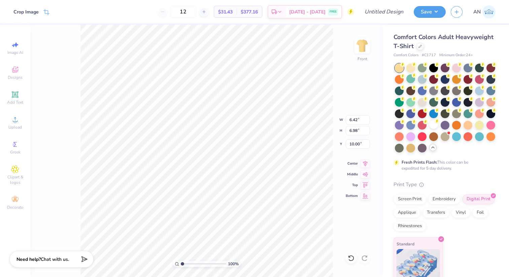
click at [398, 68] on div at bounding box center [399, 68] width 9 height 9
type input "10.01"
click at [431, 124] on div at bounding box center [433, 124] width 9 height 9
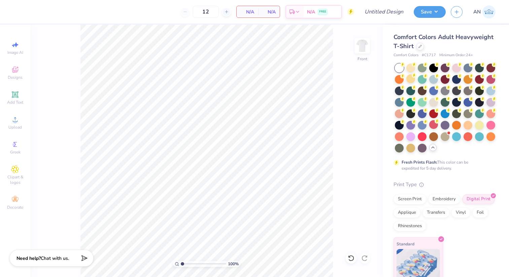
click at [59, 255] on div "Need help? Chat with us." at bounding box center [51, 258] width 84 height 17
click at [63, 267] on div at bounding box center [57, 262] width 101 height 15
click at [62, 264] on textarea at bounding box center [48, 262] width 68 height 9
type textarea "x"
type textarea "I"
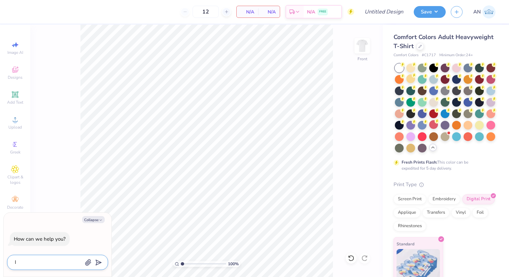
type textarea "x"
type textarea "I"
type textarea "x"
type textarea "I n"
type textarea "x"
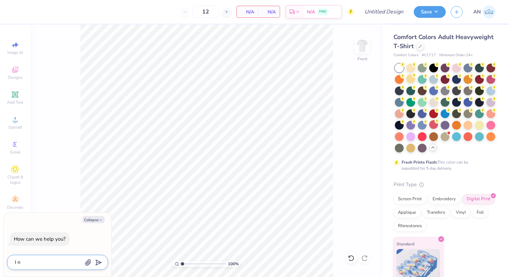
type textarea "I ne"
type textarea "x"
type textarea "I nee"
type textarea "x"
type textarea "I need"
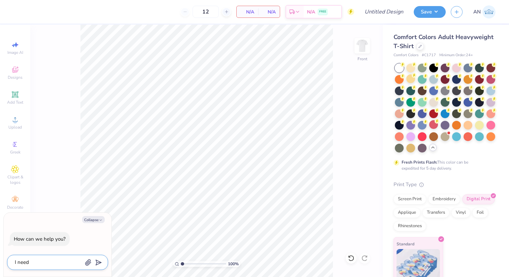
type textarea "x"
type textarea "I need"
type textarea "x"
type textarea "I need a"
type textarea "x"
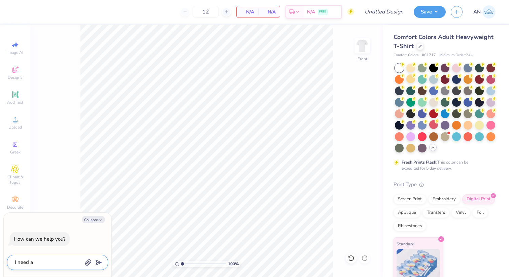
type textarea "I need a"
click at [483, 12] on img at bounding box center [488, 11] width 13 height 13
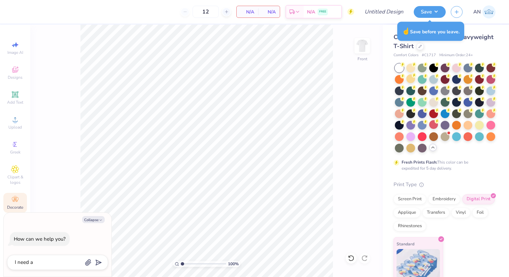
click at [26, 203] on div "Decorate" at bounding box center [15, 203] width 24 height 20
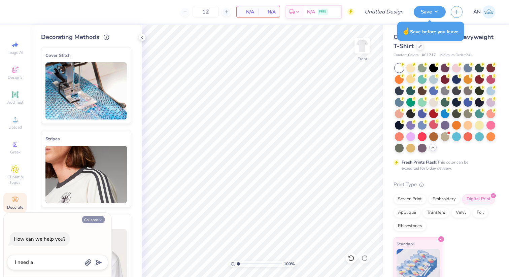
click at [100, 220] on icon "button" at bounding box center [101, 220] width 4 height 4
type textarea "x"
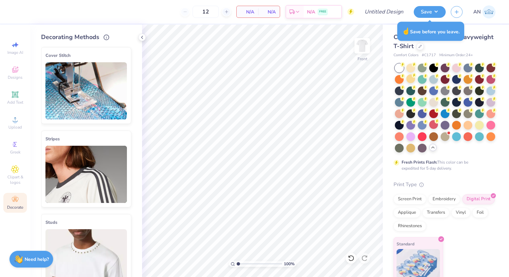
click at [140, 41] on div "Decorating Methods Cover Stitch Pick a Color Pick a Placement Neckline & arms N…" at bounding box center [86, 151] width 112 height 252
click at [140, 38] on icon at bounding box center [141, 37] width 5 height 5
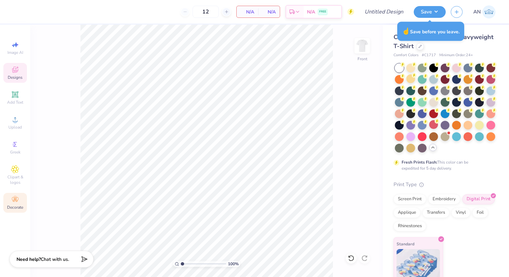
click at [20, 71] on div "Designs" at bounding box center [15, 73] width 24 height 20
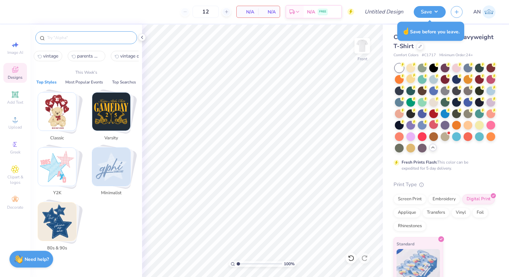
click at [84, 38] on input "text" at bounding box center [89, 37] width 86 height 7
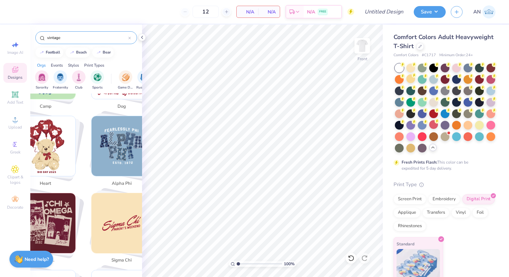
scroll to position [564, 1]
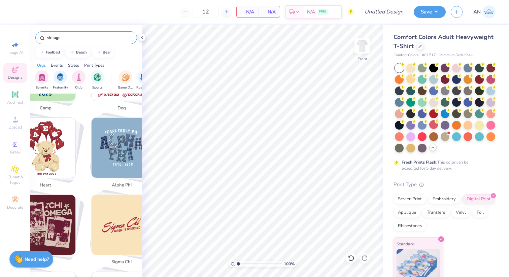
click at [124, 222] on img "Stack Card Button sigma chi" at bounding box center [121, 225] width 60 height 60
type input "sigma chi"
click at [115, 210] on img "Stack Card Button sigma chi" at bounding box center [121, 225] width 60 height 60
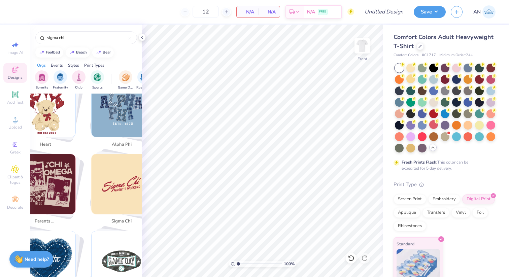
scroll to position [608, 1]
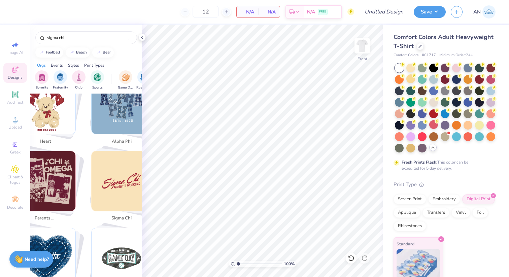
click at [129, 190] on img "Stack Card Button sigma chi" at bounding box center [121, 181] width 60 height 60
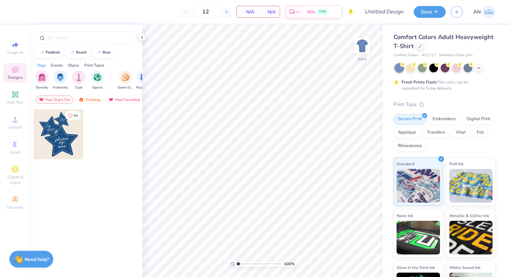
click at [472, 70] on div at bounding box center [445, 68] width 101 height 9
click at [476, 70] on div at bounding box center [478, 67] width 7 height 7
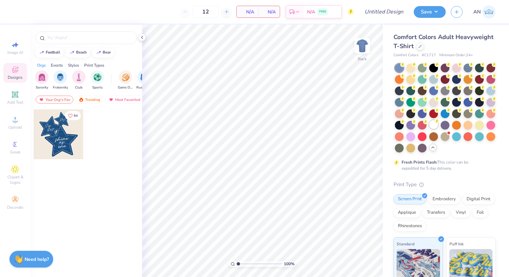
click at [433, 123] on div at bounding box center [433, 124] width 9 height 9
click at [110, 36] on input "text" at bounding box center [89, 37] width 86 height 7
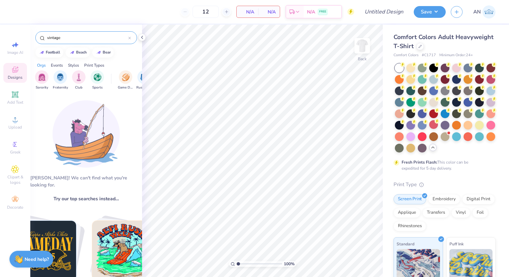
click at [127, 38] on input "vintage" at bounding box center [87, 37] width 82 height 7
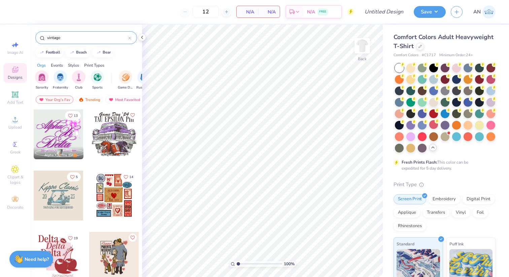
click at [131, 38] on div "vintage" at bounding box center [86, 37] width 102 height 13
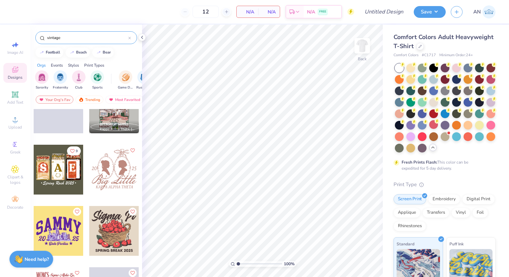
scroll to position [3534, 0]
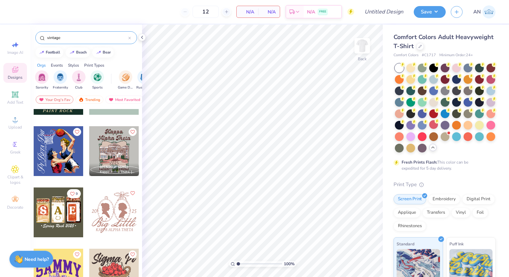
click at [75, 37] on input "vintage" at bounding box center [87, 37] width 82 height 7
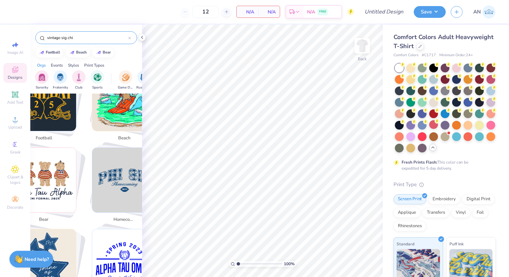
scroll to position [163, 0]
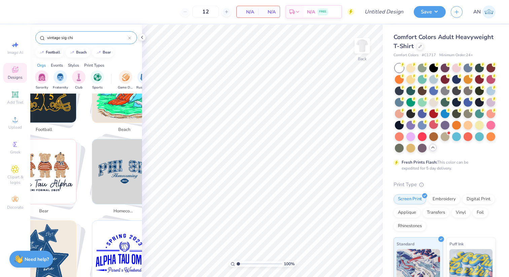
drag, startPoint x: 63, startPoint y: 39, endPoint x: 90, endPoint y: 41, distance: 27.0
click at [90, 41] on div "vintage sig chi" at bounding box center [86, 37] width 102 height 13
type input "vintage"
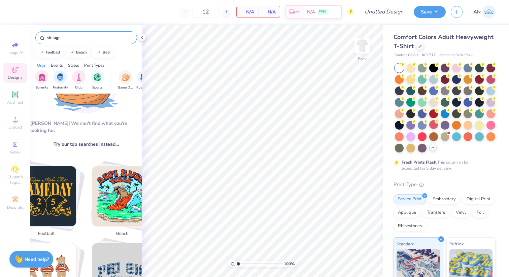
scroll to position [0, 0]
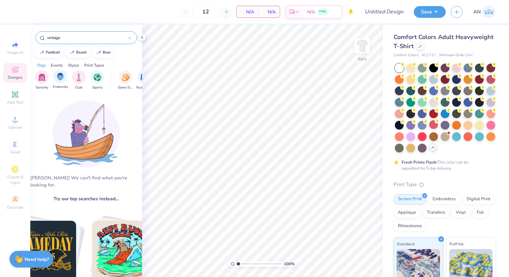
click at [59, 84] on div "Fraternity" at bounding box center [60, 80] width 15 height 20
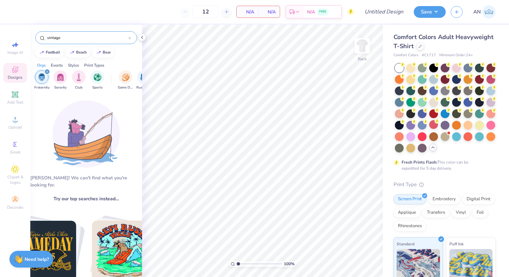
click at [103, 36] on input "vintage" at bounding box center [87, 37] width 82 height 7
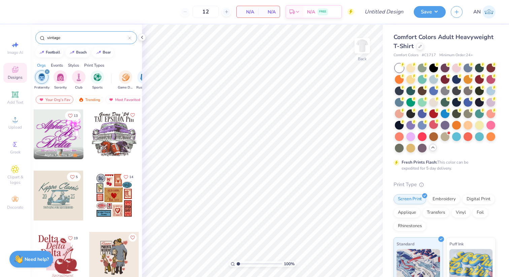
click at [103, 36] on input "vintage" at bounding box center [87, 37] width 82 height 7
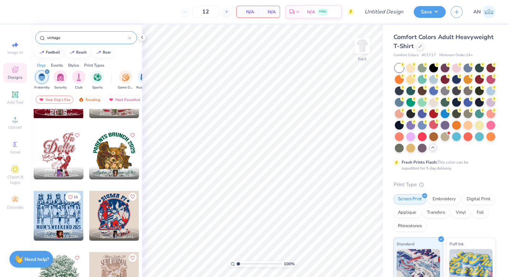
scroll to position [4628, 0]
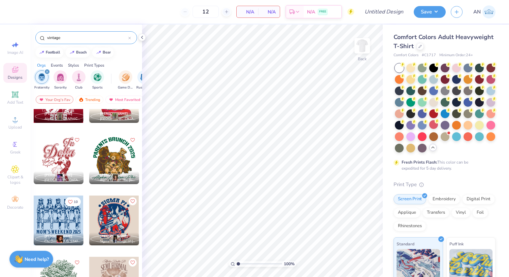
click at [72, 36] on input "vintage" at bounding box center [87, 37] width 82 height 7
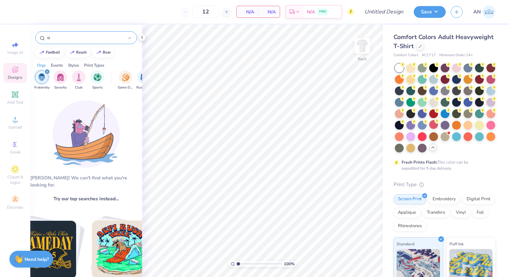
type input "s"
type input "Sig"
click at [46, 69] on div "filter for Fraternity" at bounding box center [47, 72] width 6 height 6
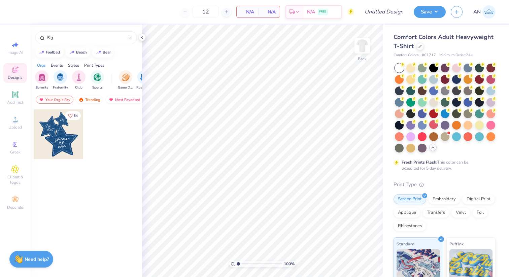
click at [16, 74] on div "Designs" at bounding box center [15, 73] width 24 height 20
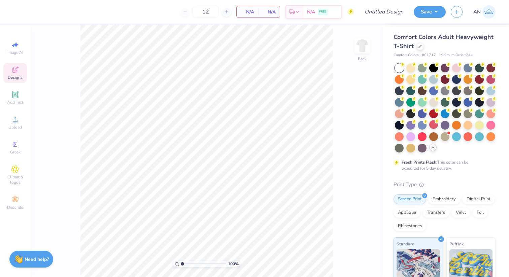
click at [14, 112] on div "Image AI Designs Add Text Upload Greek Clipart & logos Decorate" at bounding box center [15, 125] width 24 height 175
click at [14, 76] on span "Designs" at bounding box center [15, 77] width 15 height 5
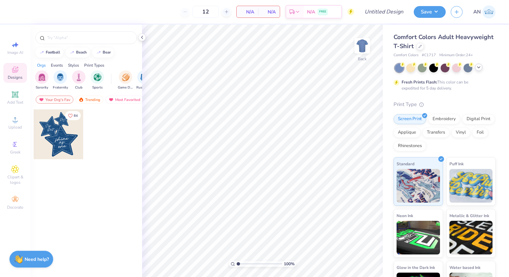
click at [480, 66] on icon at bounding box center [478, 67] width 5 height 5
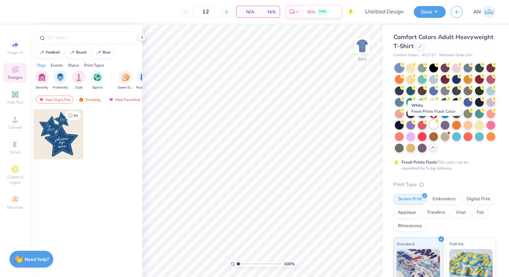
click at [433, 126] on div at bounding box center [433, 124] width 9 height 9
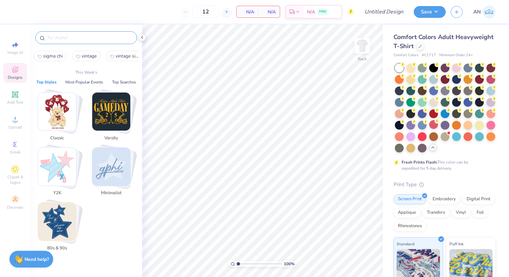
click at [104, 39] on input "text" at bounding box center [89, 37] width 86 height 7
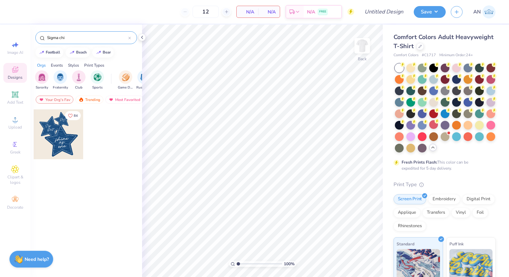
type input "Sigma chi"
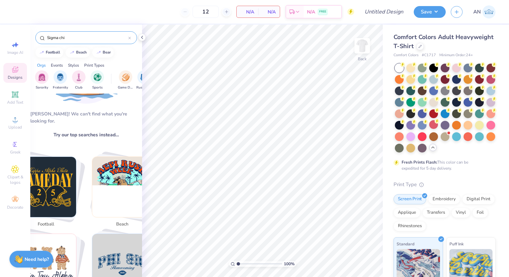
scroll to position [68, 0]
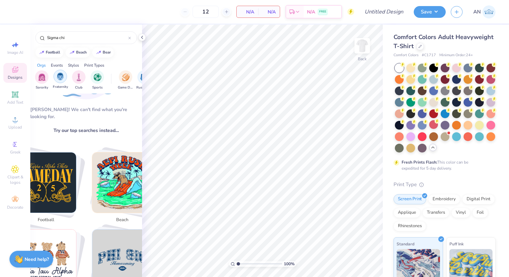
click at [59, 74] on img "filter for Fraternity" at bounding box center [60, 77] width 7 height 8
click at [54, 38] on input "Sigma chi" at bounding box center [87, 37] width 82 height 7
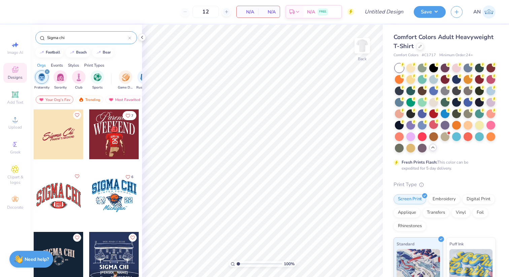
click at [54, 38] on input "Sigma chi" at bounding box center [87, 37] width 82 height 7
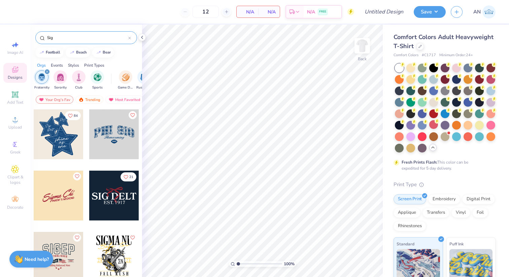
type input "Sig"
click at [56, 202] on div at bounding box center [59, 196] width 50 height 50
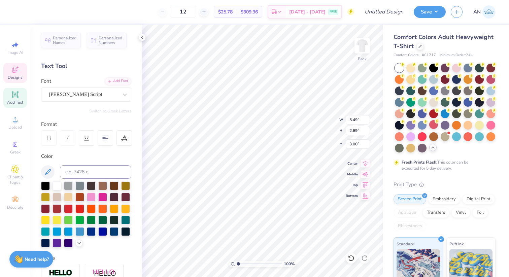
type input "1.84"
type input "1.90"
type input "5.49"
type input "2.69"
type input "1.84"
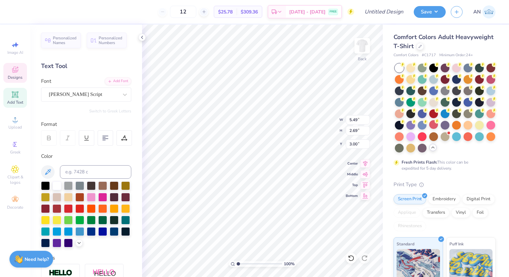
type input "1.90"
type textarea "Omega"
type input "1.23"
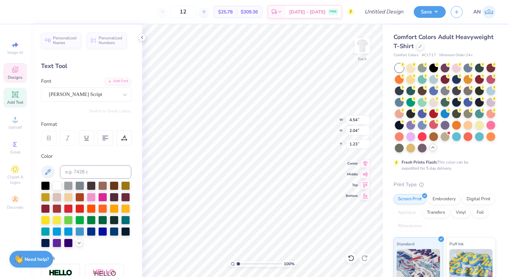
type input "5.49"
type input "2.69"
type input "3.00"
type textarea "igma"
click at [351, 258] on icon at bounding box center [350, 258] width 7 height 7
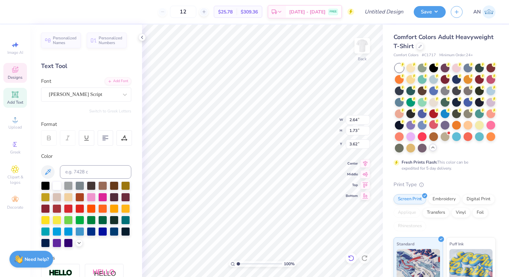
click at [351, 258] on icon at bounding box center [350, 258] width 7 height 7
type input "5.49"
type input "2.69"
type input "3.00"
click at [352, 258] on icon at bounding box center [350, 258] width 7 height 7
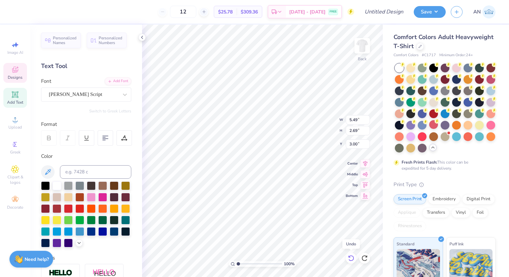
click at [352, 258] on icon at bounding box center [350, 258] width 7 height 7
type input "7.81"
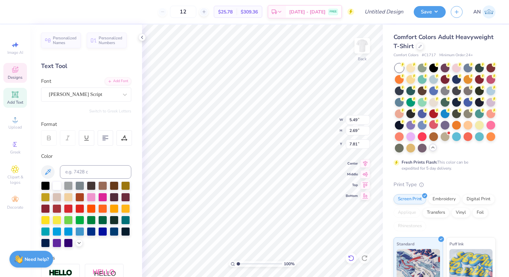
type textarea "hi mega"
type input "1.84"
type input "1.90"
type input "3.00"
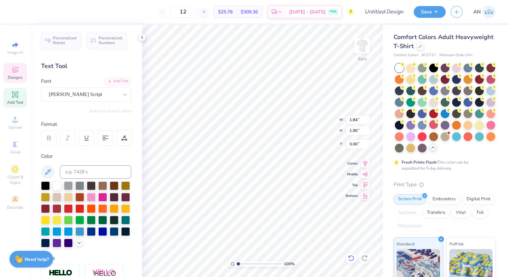
type textarea "O"
type input "1.76"
type input "1.86"
type input "3.97"
type textarea "C"
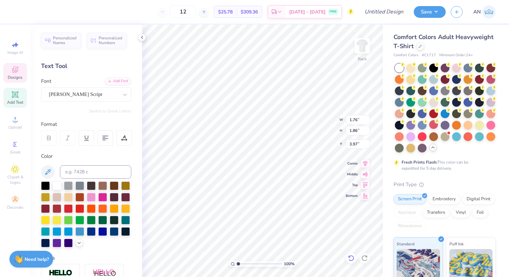
type input "5.49"
type input "1.51"
type input "3.21"
type input "1.84"
type input "1.90"
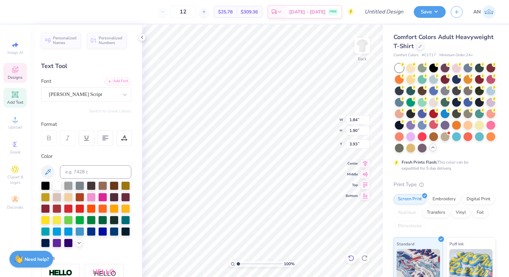
type input "3.38"
type input "4.80"
type input "1.11"
type input "4.86"
type input "4.73"
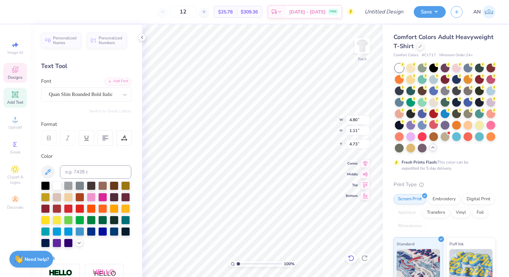
click at [352, 257] on icon at bounding box center [350, 258] width 7 height 7
click at [348, 255] on icon at bounding box center [350, 258] width 7 height 7
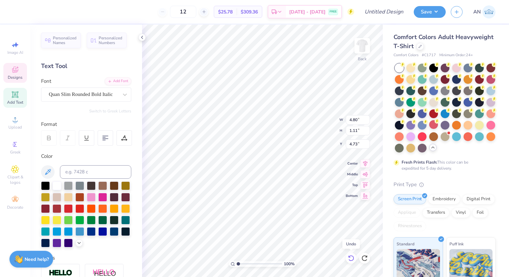
click at [349, 255] on icon at bounding box center [350, 258] width 7 height 7
type input "1.76"
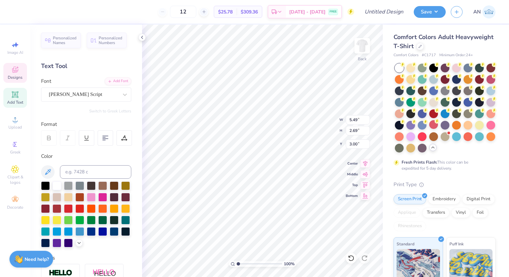
type input "1.86"
type input "3.97"
type textarea "Chi Omega"
type input "6.17"
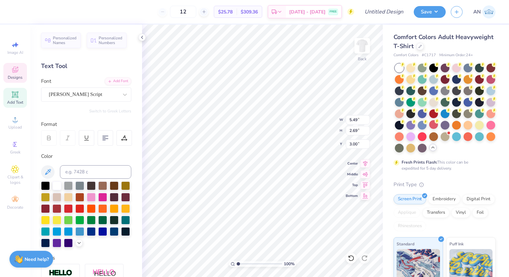
type input "1.92"
type input "2.36"
type input "1.84"
type input "1.90"
type input "3.00"
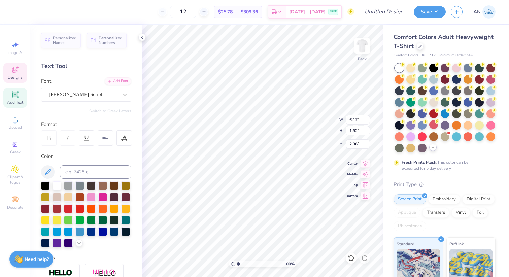
type input "3.36"
type input "1.76"
type input "5.39"
type input "2.16"
type input "1.70"
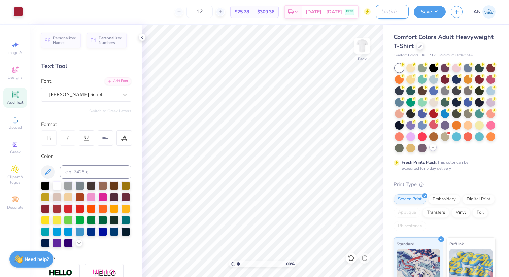
click at [376, 10] on input "Design Title" at bounding box center [391, 11] width 33 height 13
type input "Option 2 Parents weekend"
click at [364, 51] on img at bounding box center [362, 45] width 27 height 27
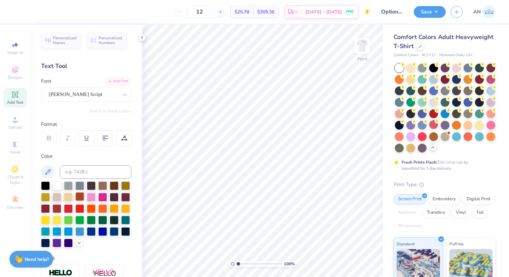
scroll to position [114, 0]
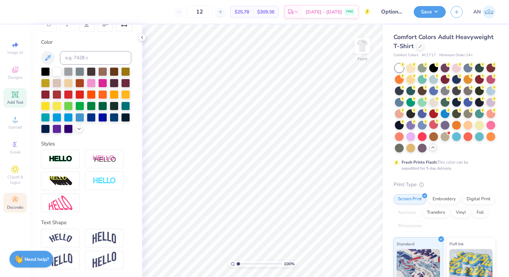
click at [10, 202] on div "Decorate" at bounding box center [15, 203] width 24 height 20
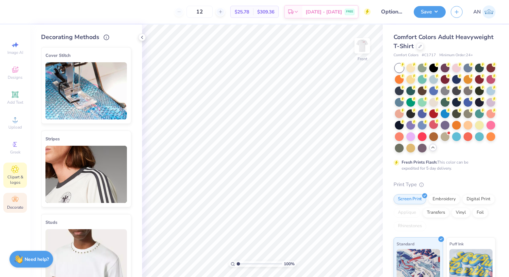
click at [12, 179] on span "Clipart & logos" at bounding box center [15, 179] width 24 height 11
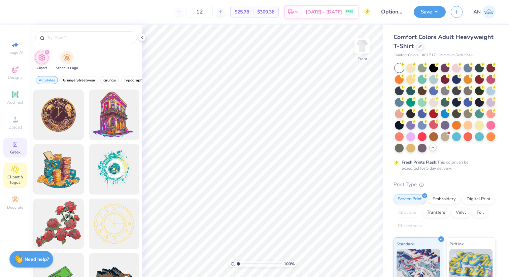
click at [16, 140] on div "Greek" at bounding box center [15, 148] width 24 height 20
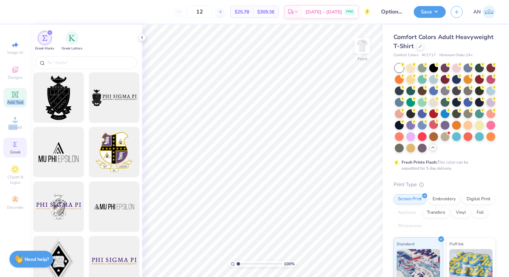
drag, startPoint x: 17, startPoint y: 124, endPoint x: 10, endPoint y: 97, distance: 28.7
click at [9, 97] on div "Image AI Designs Add Text Upload Greek Clipart & logos Decorate" at bounding box center [15, 125] width 24 height 175
click at [10, 97] on div "Add Text" at bounding box center [15, 98] width 24 height 20
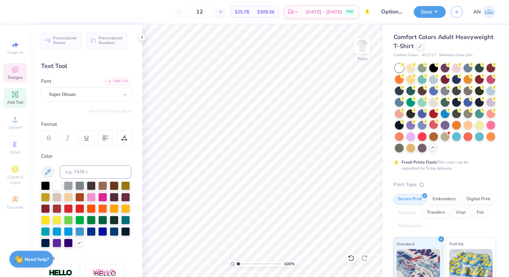
click at [12, 66] on icon at bounding box center [15, 70] width 8 height 8
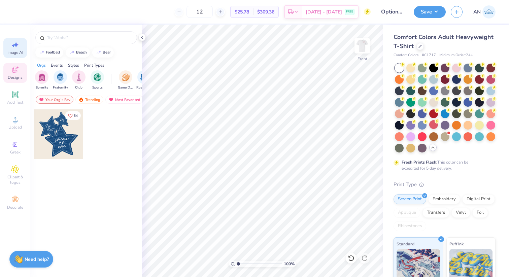
click at [13, 53] on span "Image AI" at bounding box center [15, 52] width 16 height 5
select select "4"
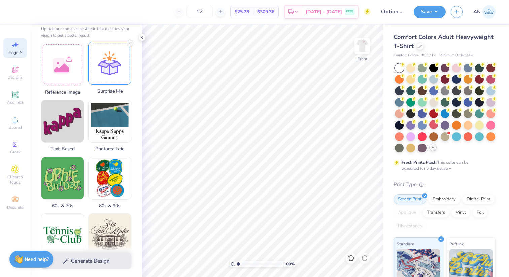
scroll to position [298, 0]
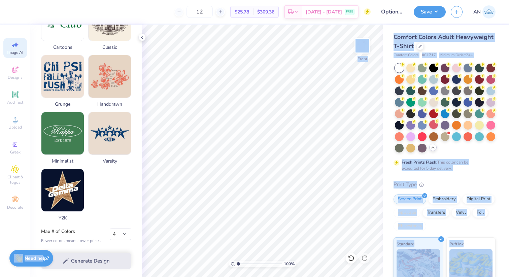
drag, startPoint x: 75, startPoint y: 264, endPoint x: 41, endPoint y: 259, distance: 34.0
click at [41, 259] on div "12 $25.78 Per Item $309.36 Total Est. Delivery Sep 6 - 9 FREE Design Title Opti…" at bounding box center [254, 138] width 509 height 277
click at [41, 259] on strong "Need help?" at bounding box center [37, 258] width 24 height 6
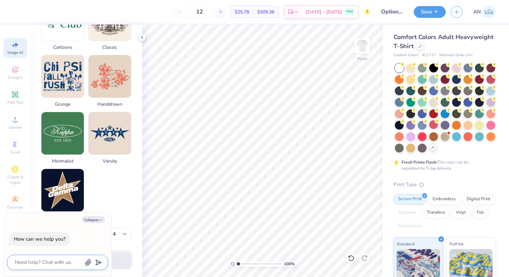
click at [43, 262] on textarea at bounding box center [48, 262] width 68 height 9
type textarea "I"
type textarea "x"
type textarea "In"
type textarea "x"
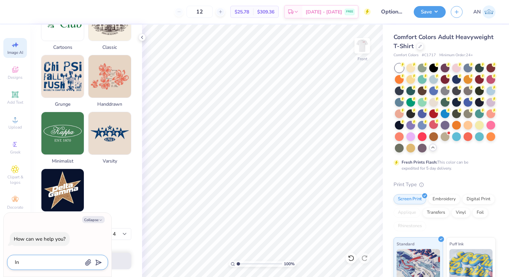
type textarea "Ine"
type textarea "x"
type textarea "Inee"
type textarea "x"
type textarea "Ineed"
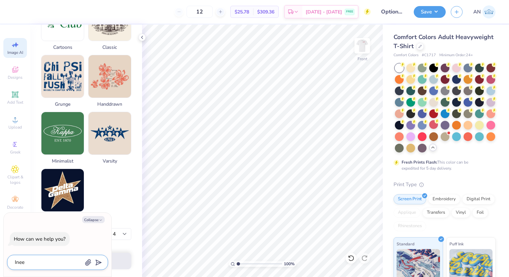
type textarea "x"
type textarea "Inee"
type textarea "x"
type textarea "Ine"
type textarea "x"
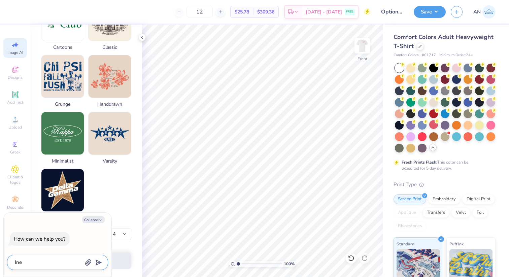
type textarea "In"
type textarea "x"
type textarea "I"
type textarea "x"
type textarea "I"
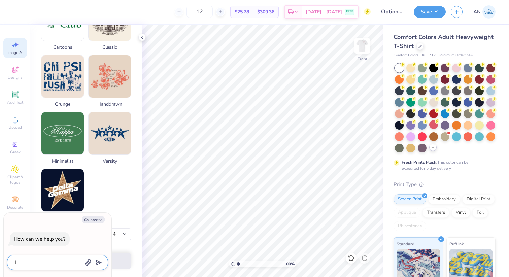
type textarea "x"
type textarea "I B"
type textarea "x"
type textarea "I Be"
type textarea "x"
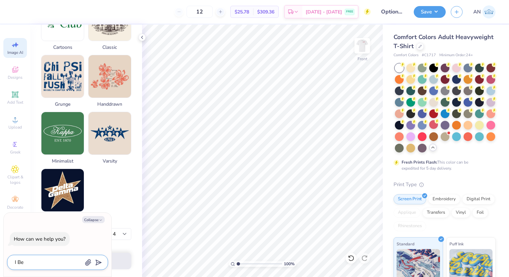
type textarea "I B"
type textarea "x"
type textarea "I"
type textarea "x"
type textarea "I n"
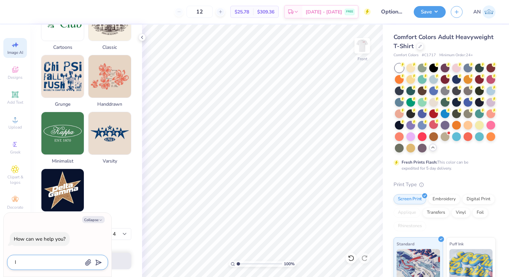
type textarea "x"
type textarea "I ne"
type textarea "x"
type textarea "I nee"
type textarea "x"
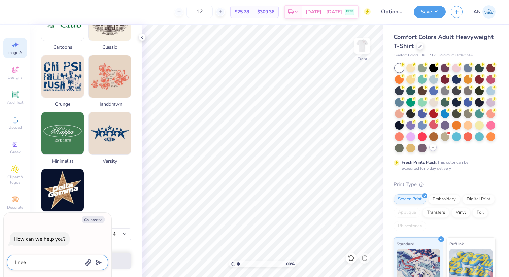
type textarea "I need"
type textarea "x"
type textarea "I need"
type textarea "x"
type textarea "I need a"
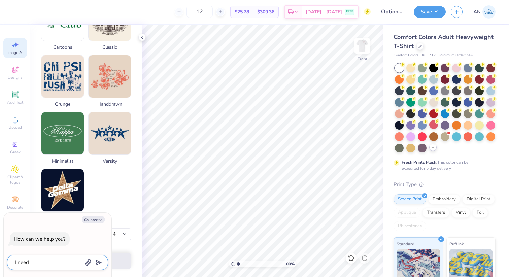
type textarea "x"
type textarea "I need a"
type textarea "x"
type textarea "I need a S"
type textarea "x"
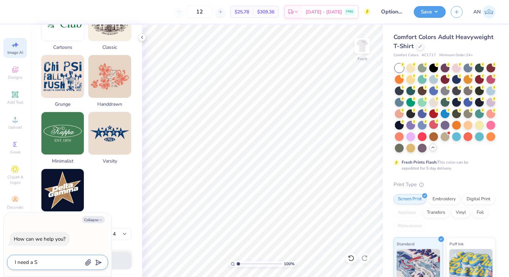
type textarea "I need a SD"
type textarea "x"
type textarea "I need a SDS"
type textarea "x"
type textarea "I need a SDSU"
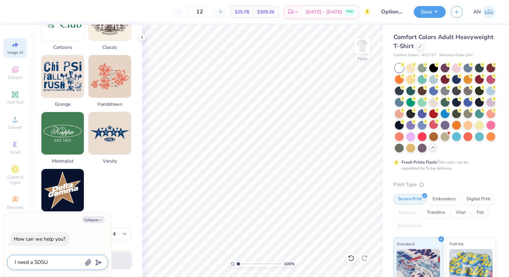
type textarea "x"
type textarea "I need a SDSU"
type textarea "x"
type textarea "I need a SDSU c"
type textarea "x"
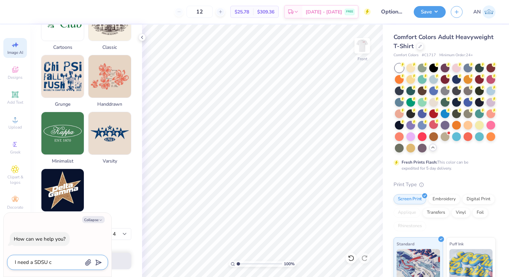
type textarea "I need a SDSU ch"
type textarea "x"
type textarea "I need a SDSU chi"
type textarea "x"
type textarea "I need a SDSU chi"
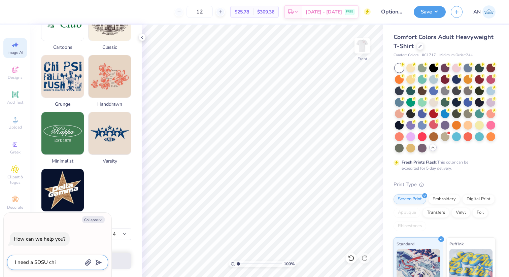
type textarea "x"
type textarea "I need a SDSU chi o"
type textarea "x"
type textarea "I need a SDSU chi om"
type textarea "x"
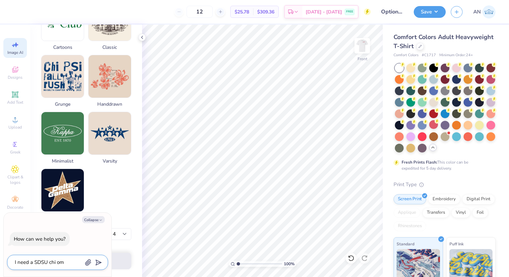
type textarea "I need a SDSU chi ome"
type textarea "x"
type textarea "I need a SDSU chi omeg"
type textarea "x"
type textarea "I need a SDSU chi omega"
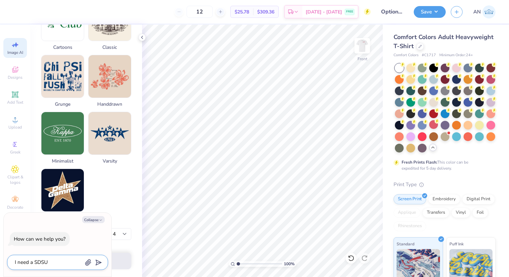
type textarea "x"
type textarea "I need a SDSU chi omega"
type textarea "x"
type textarea "I need a SDSU chi omega h"
type textarea "x"
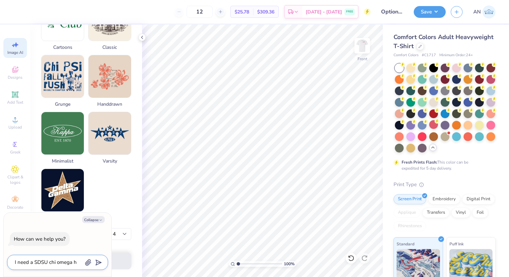
type textarea "I need a SDSU chi omega ho"
type textarea "x"
type textarea "I need a SDSU chi omega houy"
type textarea "x"
type textarea "I need a SDSU chi omega houys"
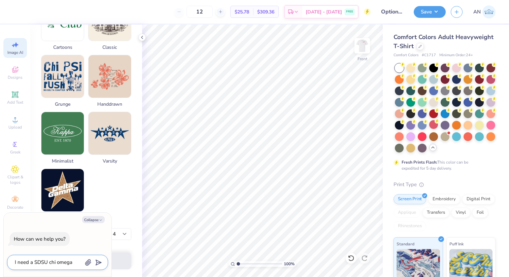
type textarea "x"
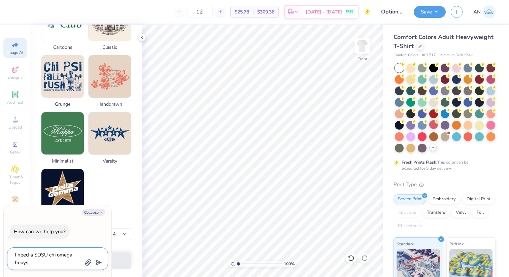
type textarea "I need a SDSU chi omega houy"
type textarea "x"
type textarea "I need a SDSU chi omega hou"
type textarea "x"
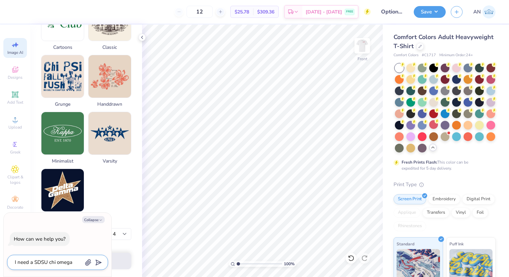
type textarea "I need a SDSU chi omega hous"
type textarea "x"
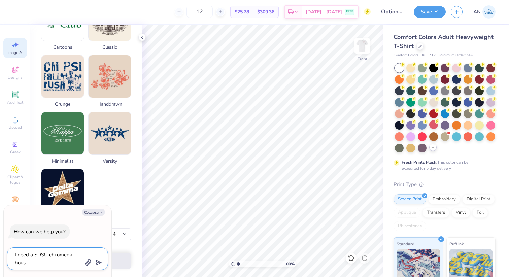
type textarea "I need a SDSU chi omega house"
type textarea "x"
type textarea "I need a SDSU chi omega house"
type textarea "x"
type textarea "I need a SDSU chi omega house v"
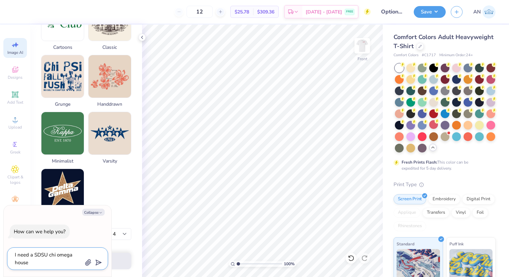
type textarea "x"
type textarea "I need a SDSU chi omega house vi"
type textarea "x"
type textarea "I need a SDSU chi omega house vin"
type textarea "x"
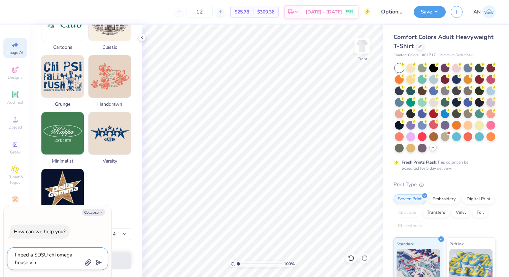
type textarea "I need a SDSU chi omega house vint"
type textarea "x"
type textarea "I need a SDSU chi omega house vintg"
type textarea "x"
type textarea "I need a SDSU chi omega house vintga"
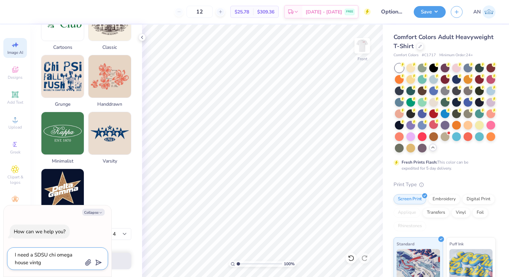
type textarea "x"
type textarea "I need a SDSU chi omega house vintgae"
type textarea "x"
type textarea "I need a SDSU chi omega house vintgae"
type textarea "x"
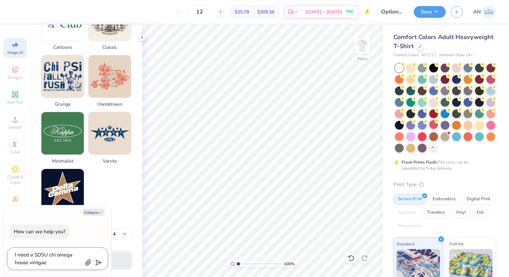
type textarea "I need a SDSU chi omega house vintgae f"
type textarea "x"
type textarea "I need a SDSU chi omega house vintgae fi"
type textarea "x"
type textarea "I need a SDSU chi omega house vintgae fin"
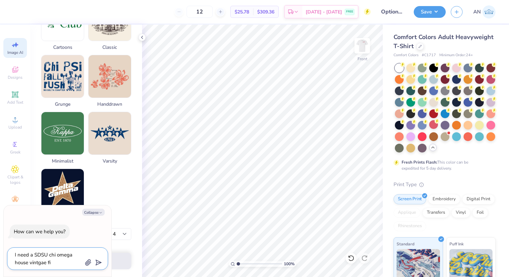
type textarea "x"
type textarea "I need a SDSU chi omega house vintgae fine"
type textarea "x"
type textarea "I need a SDSU chi omega house vintgae fin"
type textarea "x"
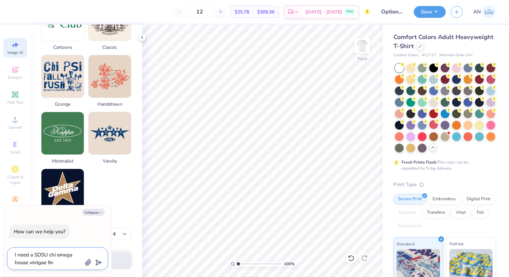
type textarea "I need a SDSU chi omega house vintgae fi"
type textarea "x"
type textarea "I need a SDSU chi omega house vintgae f"
type textarea "x"
type textarea "I need a SDSU chi omega house vintgae"
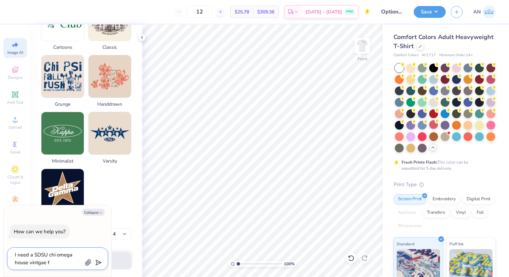
type textarea "x"
type textarea "I need a SDSU chi omega house vintgae"
type textarea "x"
type textarea "I need a SDSU chi omega house vintga"
type textarea "x"
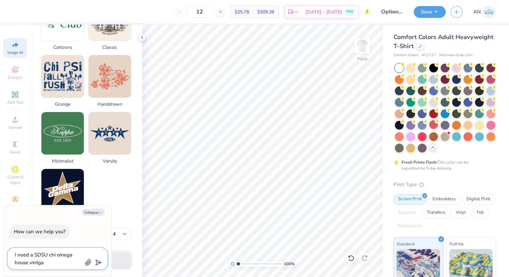
type textarea "I need a SDSU chi omega house vintgae"
type textarea "x"
type textarea "I need a SDSU chi omega house vintga"
type textarea "x"
type textarea "I need a SDSU chi omega house vintg"
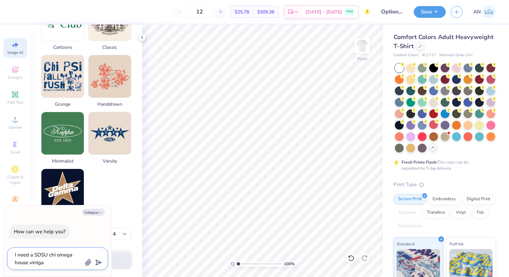
type textarea "x"
type textarea "I need a SDSU chi omega house vintge"
type textarea "x"
type textarea "I need a SDSU chi omega house vintge"
type textarea "x"
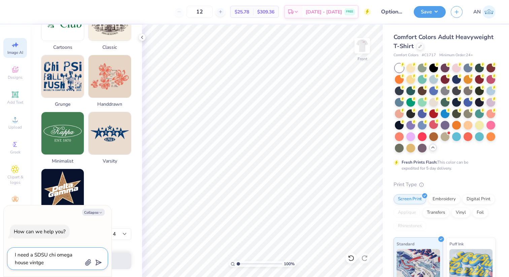
type textarea "I need a SDSU chi omega house vintge f"
type textarea "x"
type textarea "I need a SDSU chi omega house vintge fi"
type textarea "x"
type textarea "I need a SDSU chi omega house vintge fin"
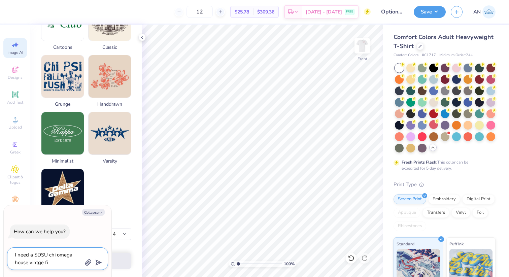
type textarea "x"
type textarea "I need a SDSU chi omega house vintge fine"
type textarea "x"
type textarea "I need a SDSU chi omega house vintge fine"
type textarea "x"
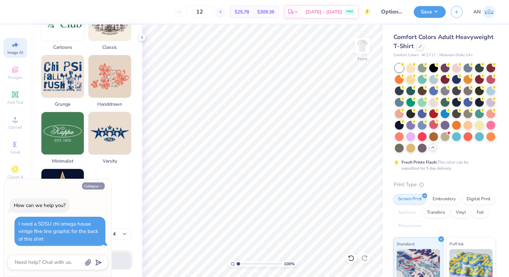
click at [97, 185] on button "Collapse" at bounding box center [93, 185] width 23 height 7
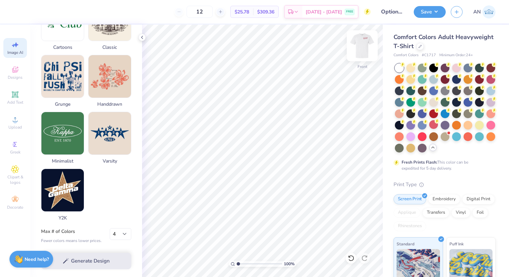
click at [365, 42] on img at bounding box center [362, 45] width 27 height 27
click at [431, 10] on button "Save" at bounding box center [429, 11] width 32 height 12
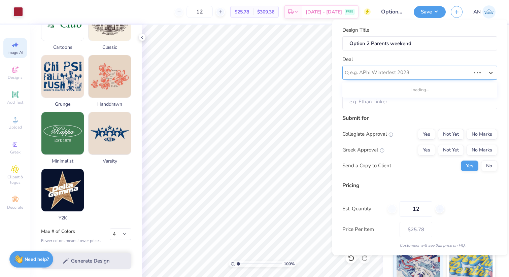
click at [389, 74] on div at bounding box center [410, 72] width 120 height 9
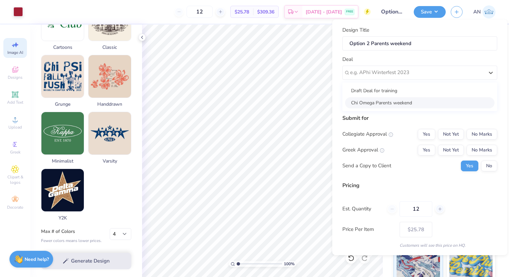
click at [379, 104] on div "Chi Omega Parents weekend" at bounding box center [419, 102] width 149 height 11
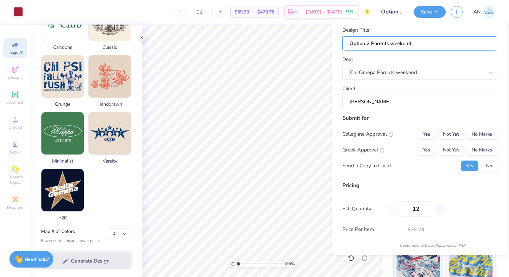
click at [414, 39] on input "Option 2 Parents weekend" at bounding box center [419, 43] width 155 height 14
click at [415, 41] on input "Option 2 Parents weekend" at bounding box center [419, 43] width 155 height 14
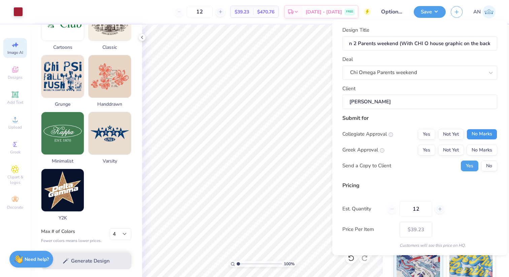
scroll to position [0, 0]
click at [477, 132] on button "No Marks" at bounding box center [481, 134] width 31 height 11
click at [424, 147] on button "Yes" at bounding box center [425, 150] width 17 height 11
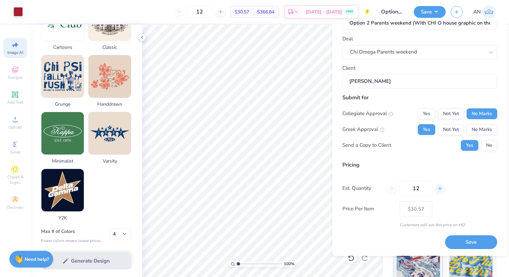
click at [436, 190] on div at bounding box center [439, 188] width 9 height 9
click at [437, 189] on div at bounding box center [439, 188] width 9 height 9
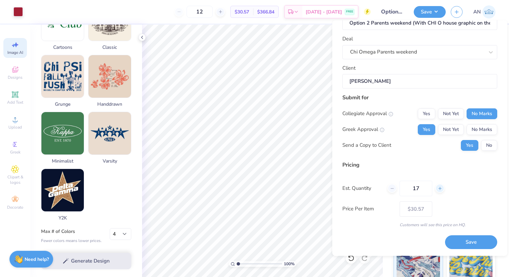
click at [437, 189] on div at bounding box center [439, 188] width 9 height 9
click at [396, 189] on div at bounding box center [391, 188] width 9 height 9
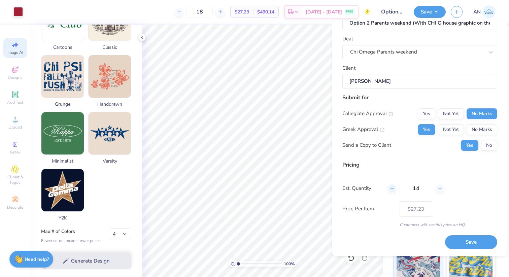
click at [396, 189] on div at bounding box center [391, 188] width 9 height 9
click at [408, 236] on div "Design Title Option 2 Parents weekend (With CHI O house graphic on the back) De…" at bounding box center [419, 127] width 155 height 243
click at [473, 240] on button "Save" at bounding box center [471, 242] width 52 height 14
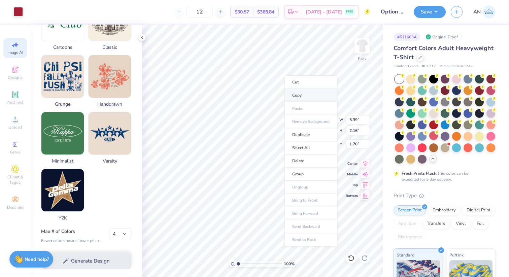
click at [300, 95] on li "Copy" at bounding box center [310, 95] width 53 height 13
click at [419, 55] on div at bounding box center [419, 56] width 7 height 7
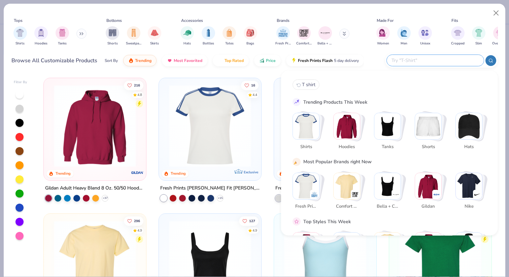
click at [437, 62] on input "text" at bounding box center [435, 61] width 88 height 8
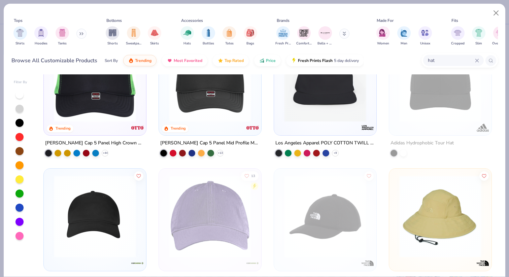
scroll to position [45, 0]
click at [78, 239] on img at bounding box center [94, 216] width 89 height 82
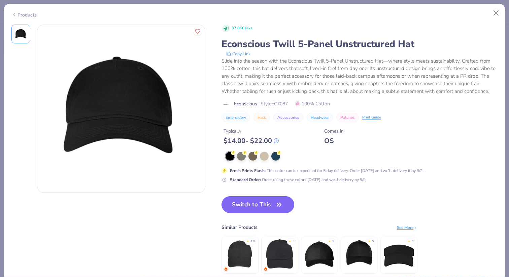
click at [249, 201] on button "Switch to This" at bounding box center [257, 204] width 73 height 17
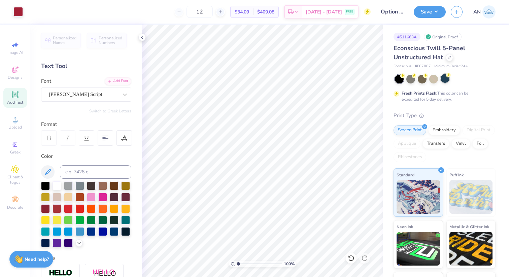
click at [442, 80] on div at bounding box center [444, 78] width 9 height 9
click at [432, 80] on div at bounding box center [433, 78] width 9 height 9
click at [409, 79] on div at bounding box center [410, 78] width 9 height 9
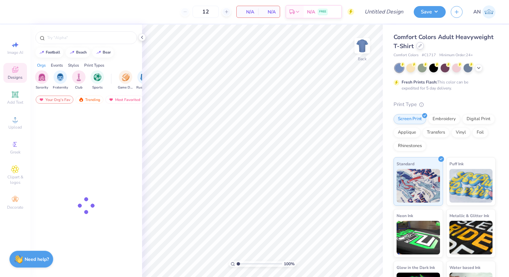
click at [420, 47] on icon at bounding box center [419, 45] width 3 height 3
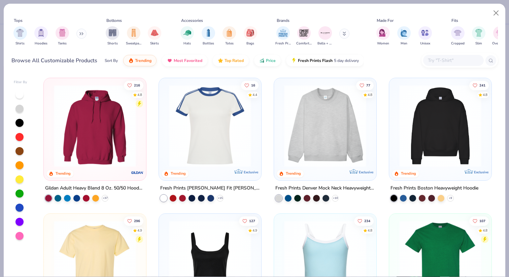
click at [438, 57] on input "text" at bounding box center [453, 61] width 52 height 8
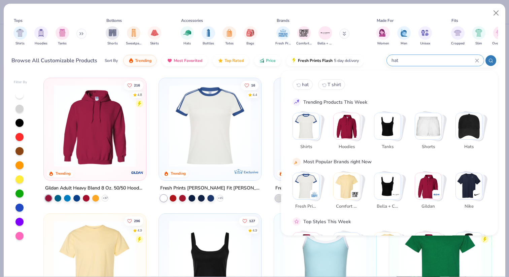
type input "hat"
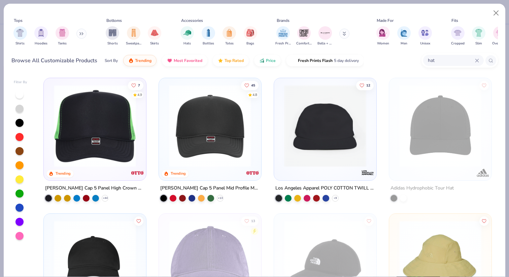
click at [327, 160] on img at bounding box center [325, 126] width 89 height 82
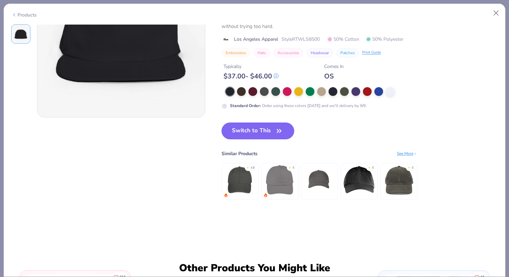
scroll to position [80, 0]
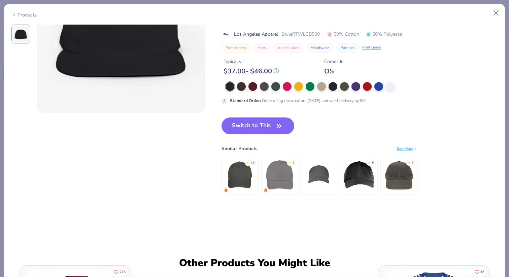
click at [283, 191] on div "★ 5" at bounding box center [279, 176] width 37 height 37
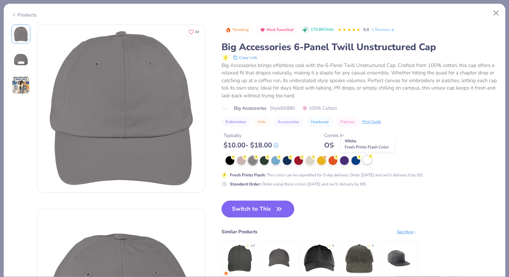
click at [370, 161] on div at bounding box center [367, 159] width 9 height 9
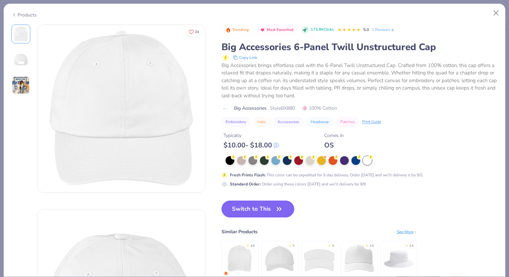
click at [275, 210] on icon "button" at bounding box center [278, 208] width 9 height 9
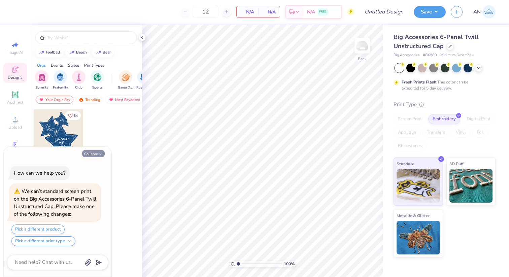
click at [100, 152] on icon "button" at bounding box center [101, 154] width 4 height 4
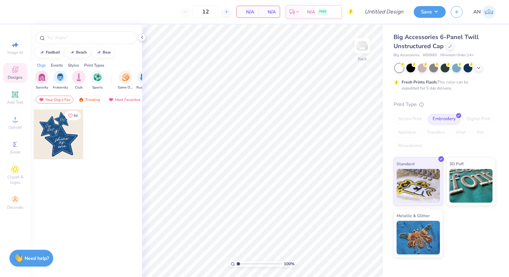
click at [35, 258] on strong "Need help?" at bounding box center [37, 258] width 24 height 6
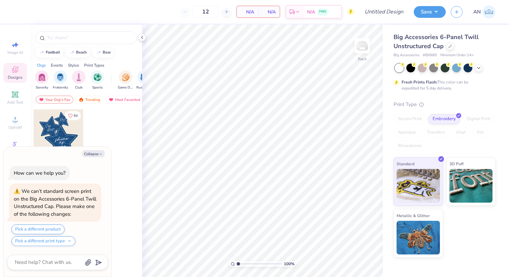
drag, startPoint x: 96, startPoint y: 156, endPoint x: 82, endPoint y: 186, distance: 32.8
click at [82, 186] on div "Collapse How can we help you? We can’t standard screen print on the Big Accesso…" at bounding box center [58, 212] width 108 height 130
click at [93, 151] on button "Collapse" at bounding box center [93, 153] width 23 height 7
type textarea "x"
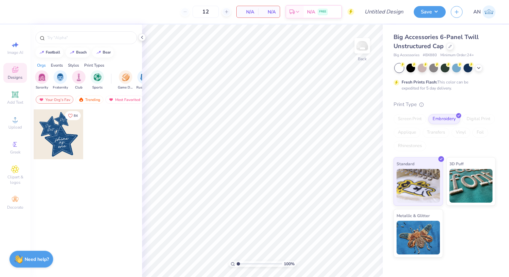
click at [75, 44] on div at bounding box center [86, 36] width 112 height 23
click at [57, 33] on div at bounding box center [86, 37] width 102 height 13
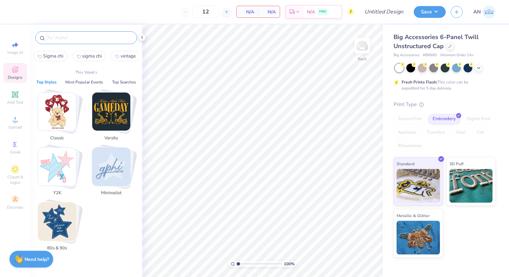
click at [61, 39] on input "text" at bounding box center [89, 37] width 86 height 7
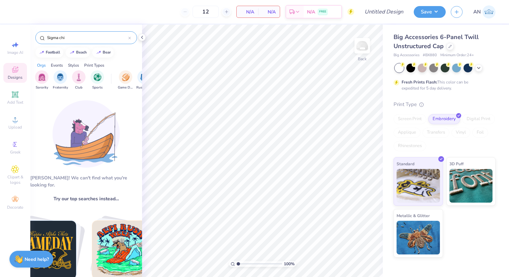
click at [66, 37] on input "Sigma chi" at bounding box center [87, 37] width 82 height 7
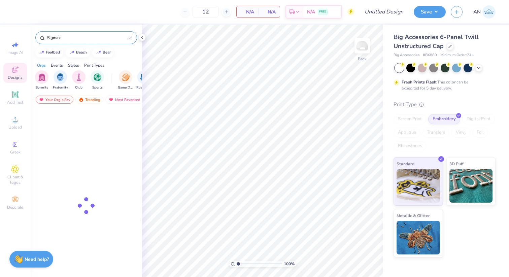
type input "Sigma c"
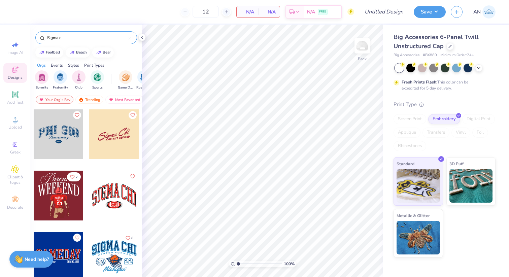
click at [119, 136] on div at bounding box center [114, 134] width 50 height 50
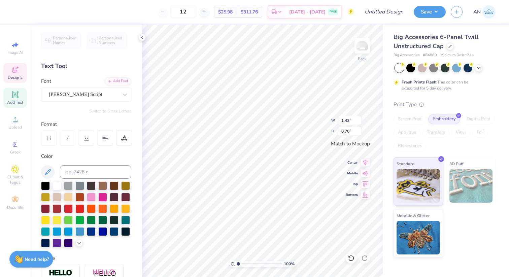
type textarea "hi"
type input "0.48"
type input "0.49"
click at [353, 260] on icon at bounding box center [350, 258] width 7 height 7
type textarea "Chi Omega"
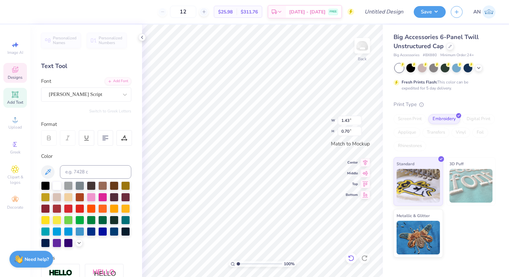
scroll to position [0, 1]
click at [350, 257] on icon at bounding box center [349, 256] width 1 height 1
type input "3.30"
type input "1.23"
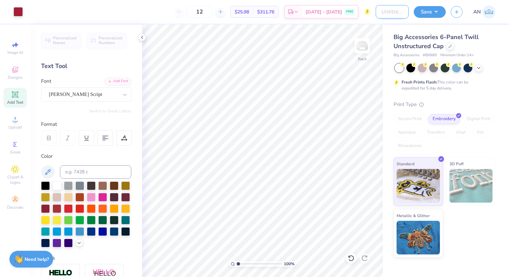
click at [383, 9] on input "Design Title" at bounding box center [391, 11] width 33 height 13
type input "Hat Design with option 2"
click at [427, 11] on button "Save" at bounding box center [429, 11] width 32 height 12
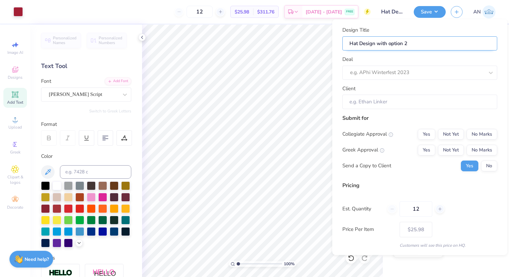
click at [413, 45] on input "Hat Design with option 2" at bounding box center [419, 43] width 155 height 14
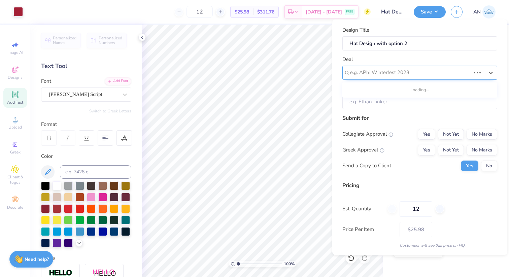
click at [400, 78] on div "e.g. APhi Winterfest 2023" at bounding box center [419, 72] width 155 height 14
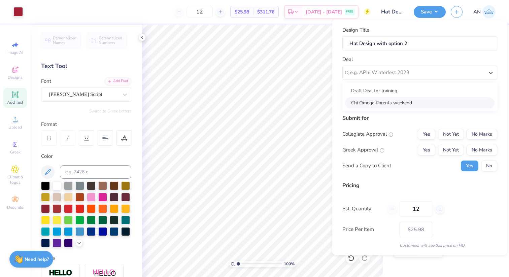
click at [395, 99] on div "Chi Omega Parents weekend" at bounding box center [419, 102] width 149 height 11
type input "[PERSON_NAME]"
click at [431, 150] on button "Yes" at bounding box center [425, 149] width 17 height 11
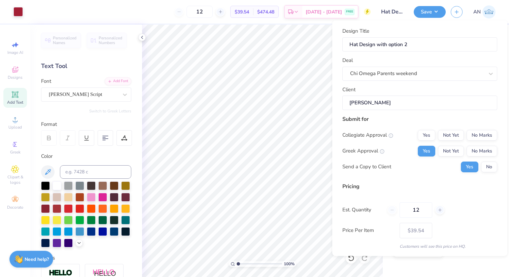
scroll to position [21, 0]
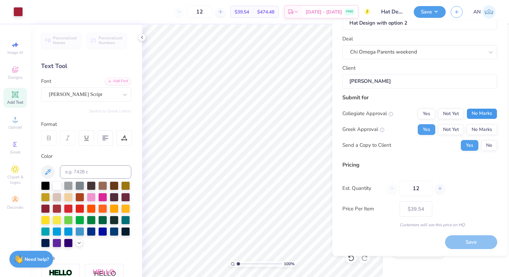
click at [481, 114] on button "No Marks" at bounding box center [481, 113] width 31 height 11
click at [463, 241] on button "Save" at bounding box center [471, 242] width 52 height 14
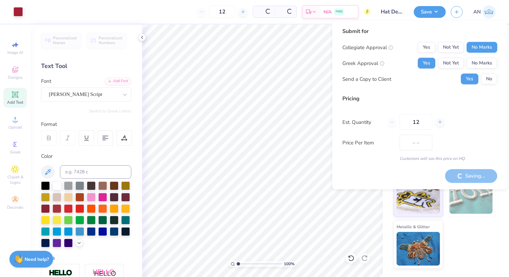
type input "$30.81"
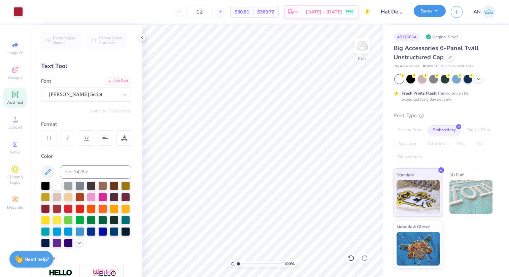
click at [425, 12] on button "Save" at bounding box center [429, 11] width 32 height 12
